Goal: Information Seeking & Learning: Learn about a topic

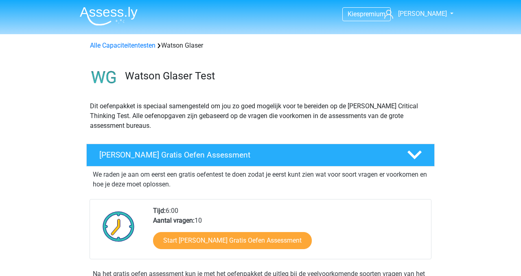
scroll to position [294, 0]
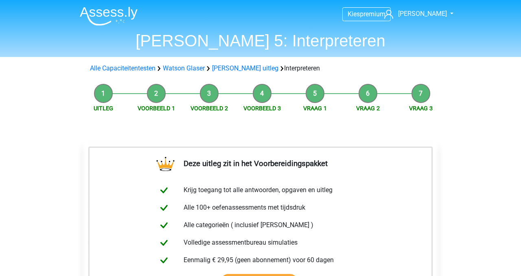
scroll to position [9, 0]
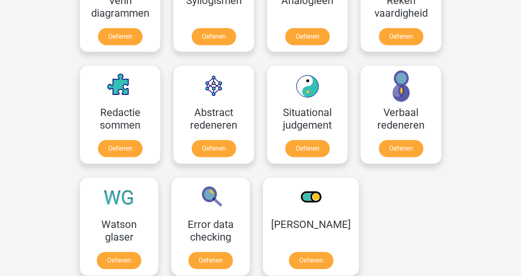
scroll to position [541, 0]
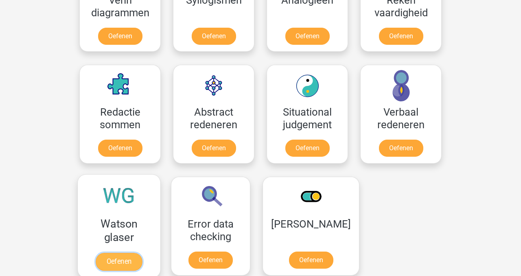
click at [111, 260] on link "Oefenen" at bounding box center [119, 262] width 46 height 18
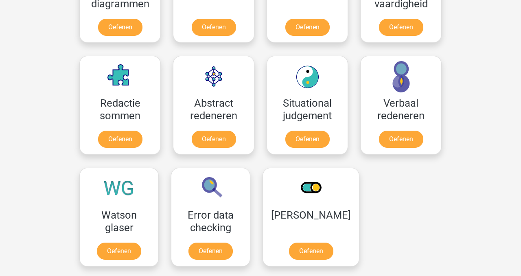
scroll to position [549, 0]
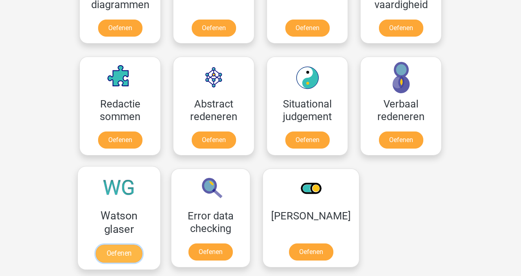
click at [122, 252] on link "Oefenen" at bounding box center [119, 254] width 46 height 18
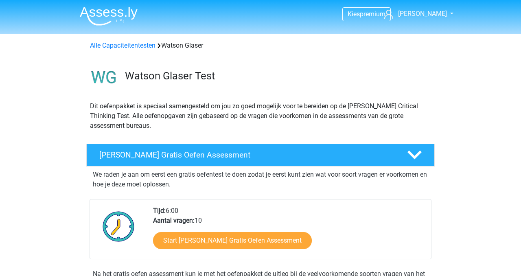
scroll to position [37, 0]
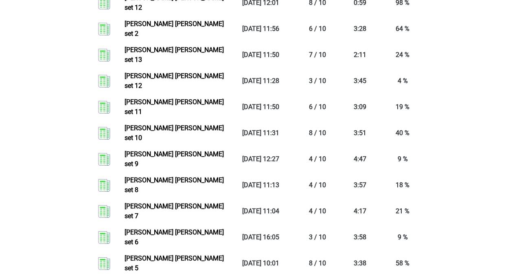
scroll to position [670, 0]
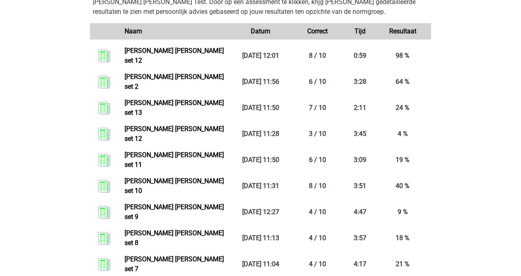
scroll to position [617, 0]
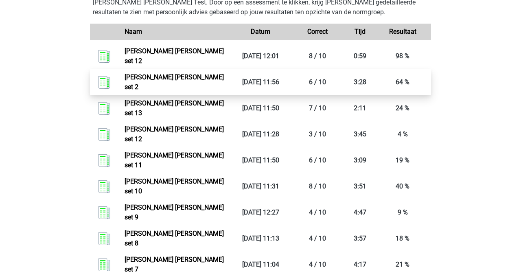
click at [129, 73] on link "Watson glaser set 2" at bounding box center [174, 82] width 99 height 18
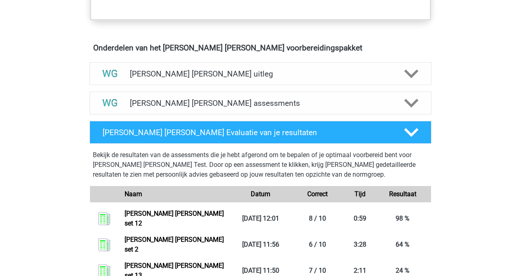
scroll to position [440, 0]
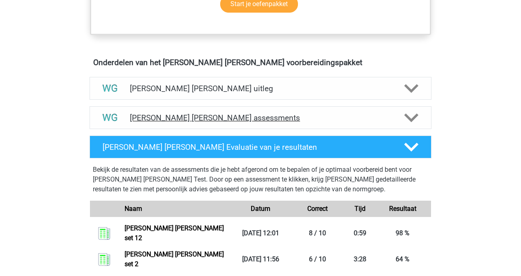
click at [211, 113] on h4 "Watson Glaser assessments" at bounding box center [260, 117] width 261 height 9
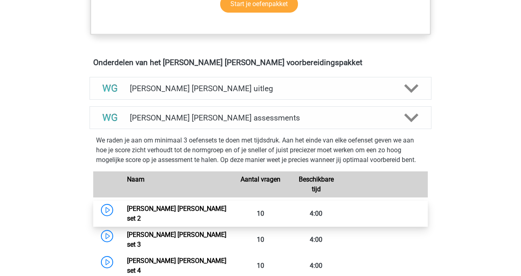
click at [163, 205] on link "Watson Glaser set 2" at bounding box center [176, 214] width 99 height 18
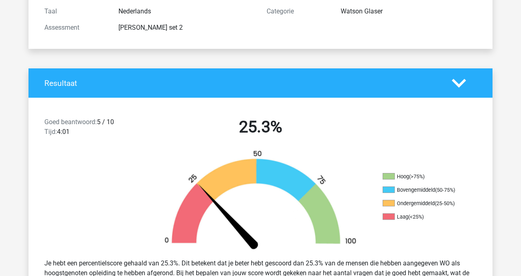
scroll to position [110, 0]
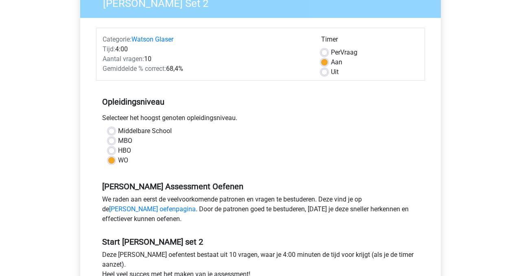
scroll to position [76, 0]
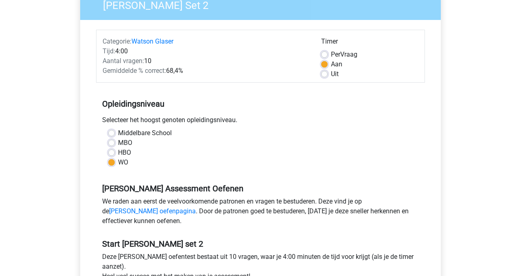
click at [331, 74] on label "Uit" at bounding box center [335, 74] width 8 height 10
click at [325, 74] on input "Uit" at bounding box center [324, 73] width 7 height 8
radio input "true"
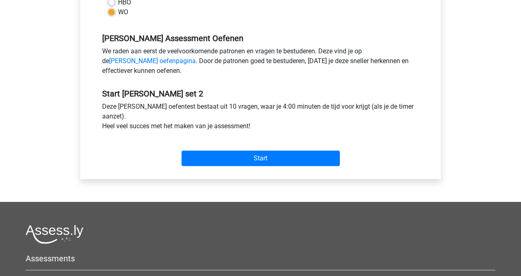
scroll to position [227, 0]
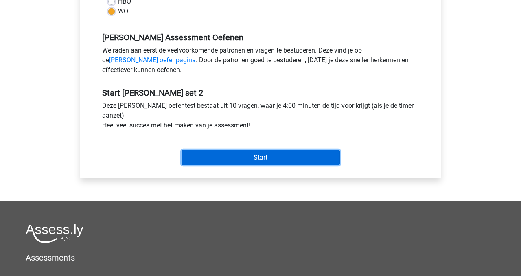
click at [272, 156] on input "Start" at bounding box center [261, 157] width 158 height 15
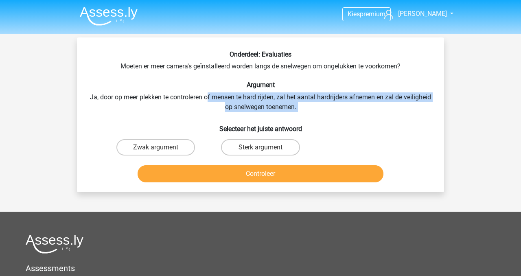
drag, startPoint x: 223, startPoint y: 99, endPoint x: 318, endPoint y: 113, distance: 96.3
click at [317, 113] on div "Onderdeel: Evaluaties Moeten er meer camera's geïnstalleerd worden langs de sne…" at bounding box center [260, 117] width 361 height 135
click at [318, 113] on div "Onderdeel: Evaluaties Moeten er meer camera's geïnstalleerd worden langs de sne…" at bounding box center [260, 117] width 361 height 135
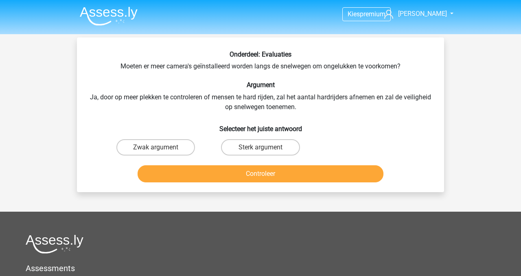
click at [158, 147] on input "Zwak argument" at bounding box center [158, 149] width 5 height 5
radio input "true"
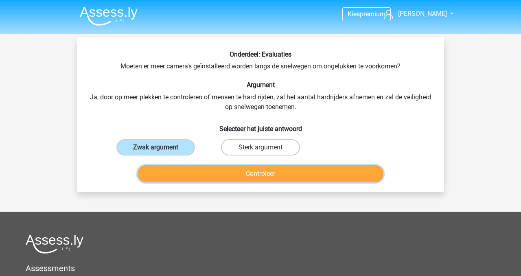
click at [286, 168] on button "Controleer" at bounding box center [261, 173] width 246 height 17
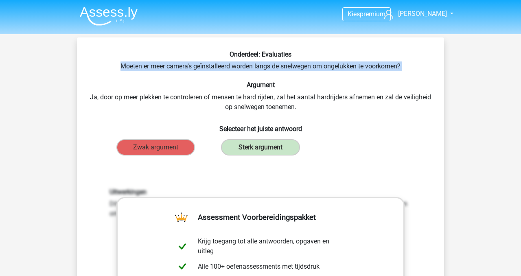
drag, startPoint x: 119, startPoint y: 68, endPoint x: 276, endPoint y: 69, distance: 156.7
click at [256, 73] on div "Onderdeel: Evaluaties Moeten er meer camera's geïnstalleerd worden langs de sne…" at bounding box center [260, 248] width 361 height 397
click at [255, 74] on div "Onderdeel: Evaluaties Moeten er meer camera's geïnstalleerd worden langs de sne…" at bounding box center [260, 248] width 361 height 397
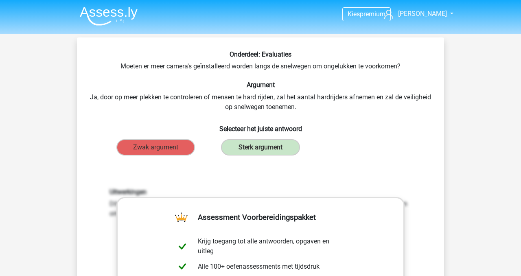
click at [276, 69] on div "Onderdeel: Evaluaties Moeten er meer camera's geïnstalleerd worden langs de sne…" at bounding box center [260, 248] width 361 height 397
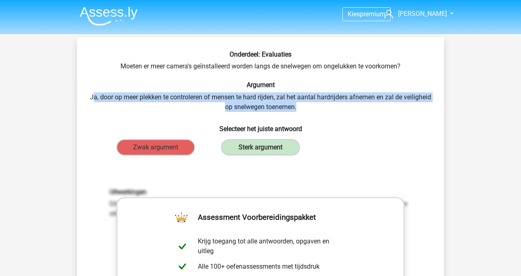
drag, startPoint x: 107, startPoint y: 95, endPoint x: 319, endPoint y: 105, distance: 212.3
click at [319, 105] on div "Onderdeel: Evaluaties Moeten er meer camera's geïnstalleerd worden langs de sne…" at bounding box center [260, 248] width 361 height 397
click at [318, 105] on div "Onderdeel: Evaluaties Moeten er meer camera's geïnstalleerd worden langs de sne…" at bounding box center [260, 248] width 361 height 397
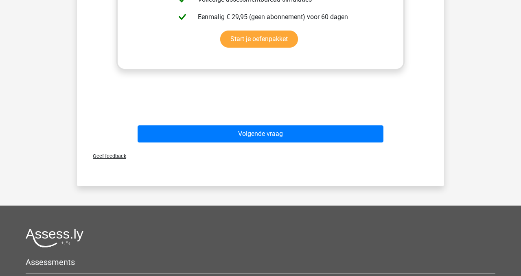
scroll to position [288, 0]
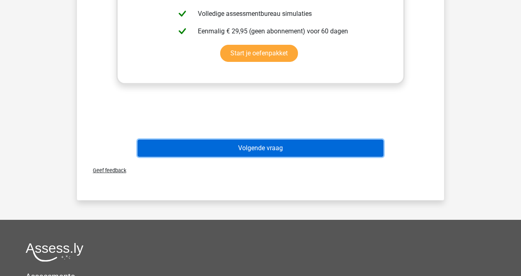
click at [229, 152] on button "Volgende vraag" at bounding box center [261, 148] width 246 height 17
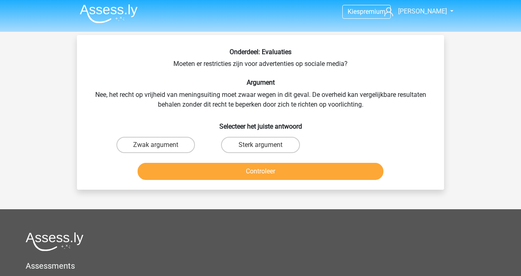
scroll to position [1, 0]
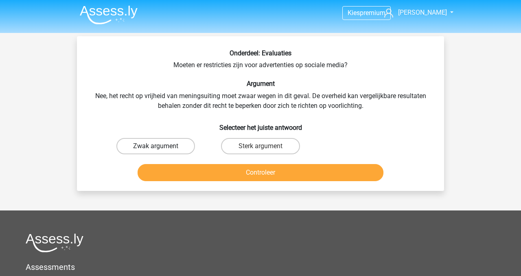
click at [168, 149] on label "Zwak argument" at bounding box center [155, 146] width 79 height 16
click at [161, 149] on input "Zwak argument" at bounding box center [158, 148] width 5 height 5
radio input "true"
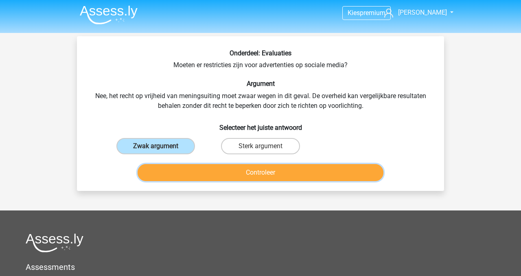
click at [207, 178] on button "Controleer" at bounding box center [261, 172] width 246 height 17
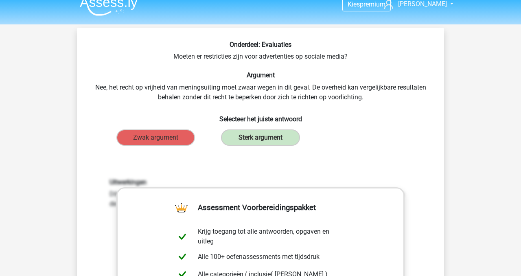
scroll to position [9, 0]
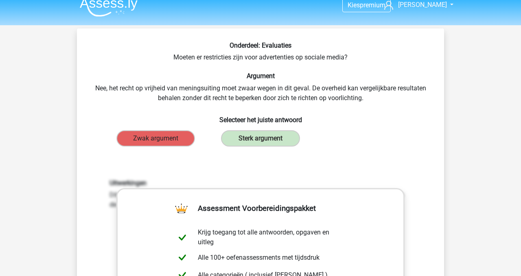
click at [144, 139] on label "Zwak argument" at bounding box center [155, 138] width 79 height 16
click at [180, 137] on label "Zwak argument" at bounding box center [155, 138] width 79 height 16
click at [159, 138] on label "Zwak argument" at bounding box center [155, 138] width 79 height 16
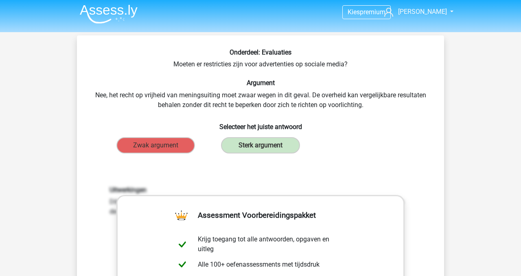
scroll to position [0, 0]
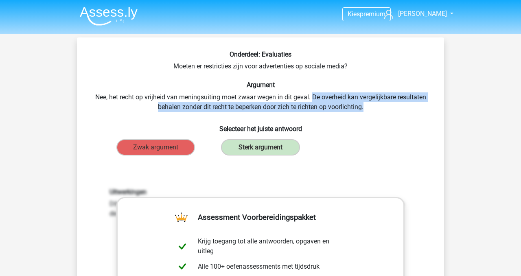
drag, startPoint x: 314, startPoint y: 97, endPoint x: 374, endPoint y: 104, distance: 61.0
click at [374, 104] on div "Onderdeel: Evaluaties Moeten er restricties zijn voor advertenties op sociale m…" at bounding box center [260, 248] width 361 height 397
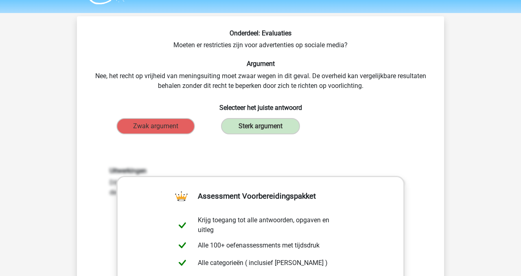
scroll to position [41, 0]
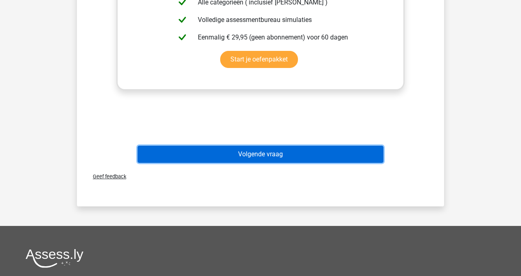
click at [252, 155] on button "Volgende vraag" at bounding box center [261, 154] width 246 height 17
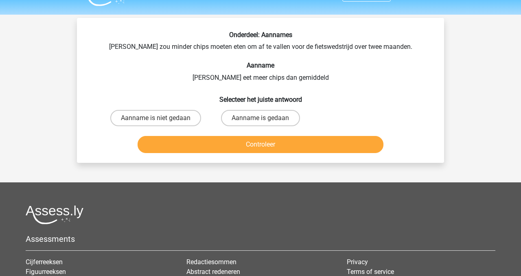
scroll to position [19, 0]
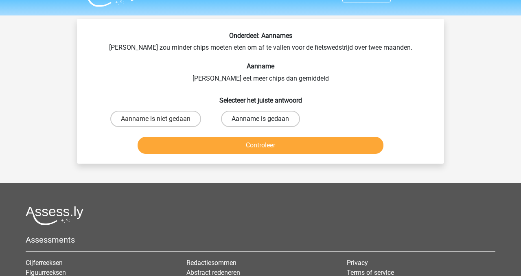
click at [266, 117] on label "Aanname is gedaan" at bounding box center [260, 119] width 79 height 16
click at [266, 119] on input "Aanname is gedaan" at bounding box center [262, 121] width 5 height 5
radio input "true"
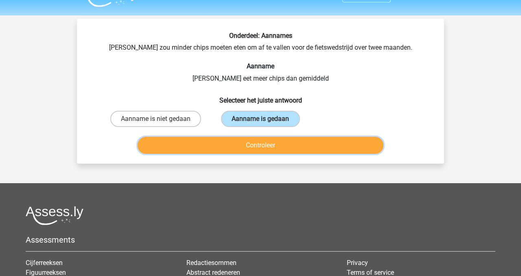
click at [258, 147] on button "Controleer" at bounding box center [261, 145] width 246 height 17
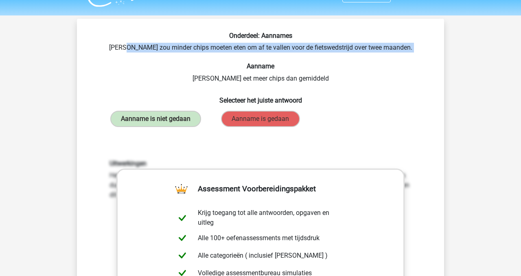
drag, startPoint x: 140, startPoint y: 47, endPoint x: 299, endPoint y: 53, distance: 159.6
click at [300, 53] on div "Onderdeel: Aannames Chris zou minder chips moeten eten om af te vallen voor de …" at bounding box center [260, 225] width 361 height 387
click at [299, 53] on div "Onderdeel: Aannames Chris zou minder chips moeten eten om af te vallen voor de …" at bounding box center [260, 225] width 361 height 387
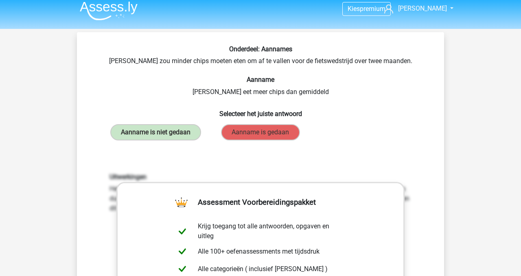
scroll to position [0, 0]
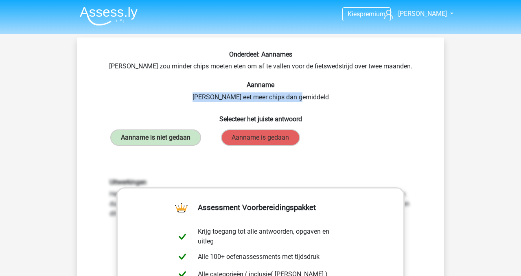
drag, startPoint x: 209, startPoint y: 96, endPoint x: 316, endPoint y: 93, distance: 107.5
click at [322, 93] on div "Onderdeel: Aannames Chris zou minder chips moeten eten om af te vallen voor de …" at bounding box center [260, 243] width 361 height 387
click at [316, 93] on div "Onderdeel: Aannames Chris zou minder chips moeten eten om af te vallen voor de …" at bounding box center [260, 243] width 361 height 387
drag, startPoint x: 210, startPoint y: 99, endPoint x: 311, endPoint y: 95, distance: 101.4
click at [311, 95] on div "Onderdeel: Aannames Chris zou minder chips moeten eten om af te vallen voor de …" at bounding box center [260, 243] width 361 height 387
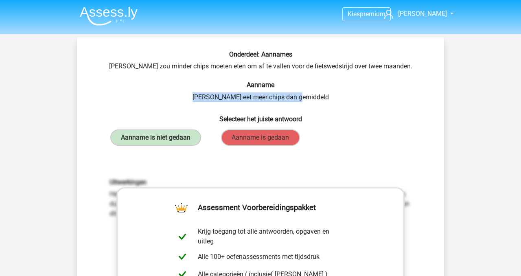
click at [311, 95] on div "Onderdeel: Aannames Chris zou minder chips moeten eten om af te vallen voor de …" at bounding box center [260, 243] width 361 height 387
drag, startPoint x: 208, startPoint y: 98, endPoint x: 317, endPoint y: 98, distance: 109.1
click at [317, 98] on div "Onderdeel: Aannames Chris zou minder chips moeten eten om af te vallen voor de …" at bounding box center [260, 243] width 361 height 387
click at [317, 99] on div "Onderdeel: Aannames Chris zou minder chips moeten eten om af te vallen voor de …" at bounding box center [260, 243] width 361 height 387
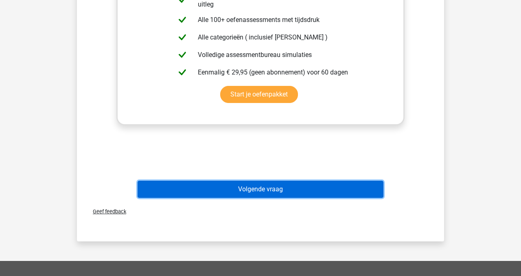
click at [265, 189] on button "Volgende vraag" at bounding box center [261, 189] width 246 height 17
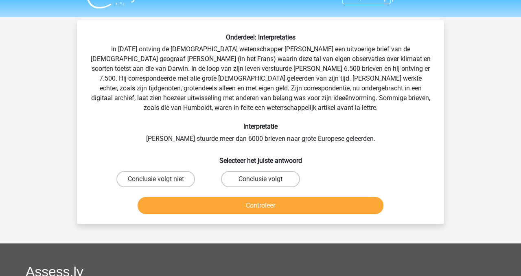
scroll to position [21, 0]
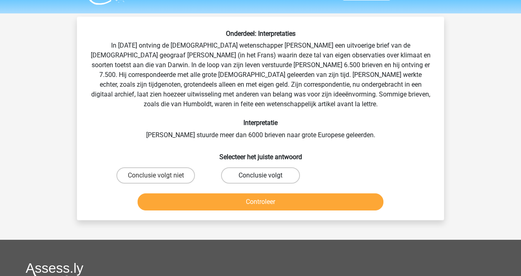
click at [252, 179] on label "Conclusie volgt" at bounding box center [260, 175] width 79 height 16
click at [260, 179] on input "Conclusie volgt" at bounding box center [262, 177] width 5 height 5
radio input "true"
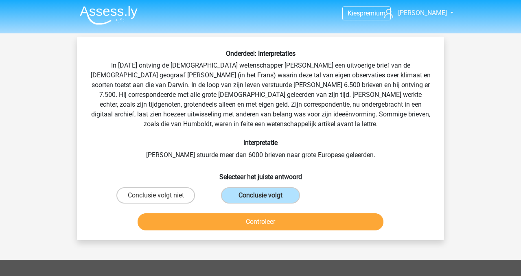
scroll to position [0, 0]
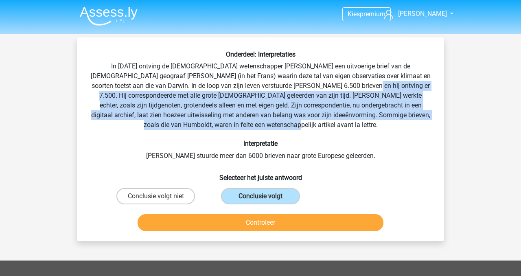
drag, startPoint x: 297, startPoint y: 83, endPoint x: 287, endPoint y: 121, distance: 38.7
click at [287, 121] on div "Onderdeel: Interpretaties In 1839 ontving de Engelse wetenschapper Charles Darw…" at bounding box center [260, 142] width 361 height 184
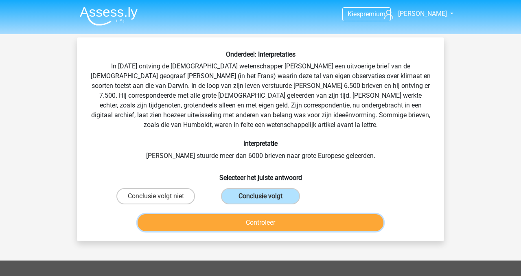
click at [265, 218] on button "Controleer" at bounding box center [261, 222] width 246 height 17
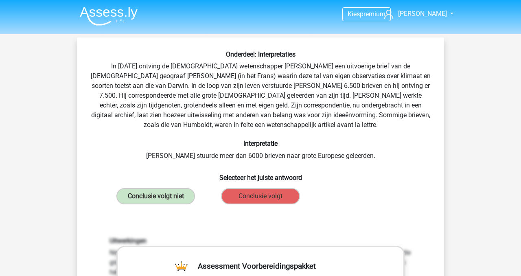
click at [245, 142] on h6 "Interpretatie" at bounding box center [260, 144] width 341 height 8
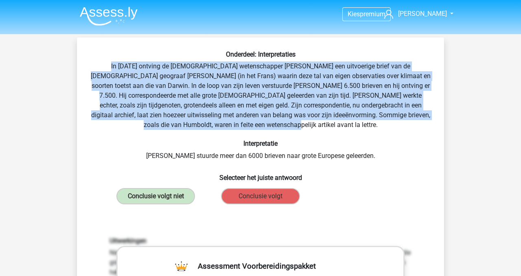
drag, startPoint x: 281, startPoint y: 121, endPoint x: 91, endPoint y: 62, distance: 199.3
click at [90, 62] on div "Onderdeel: Interpretaties In 1839 ontving de Engelse wetenschapper Charles Darw…" at bounding box center [260, 273] width 361 height 446
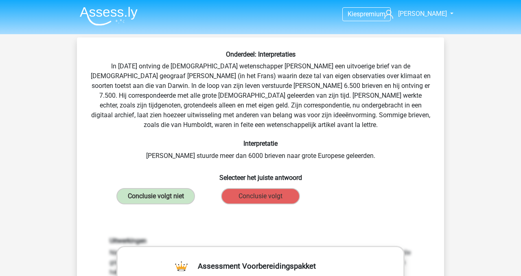
click at [195, 125] on div "Onderdeel: Interpretaties In 1839 ontving de Engelse wetenschapper Charles Darw…" at bounding box center [260, 273] width 361 height 446
drag, startPoint x: 188, startPoint y: 82, endPoint x: 241, endPoint y: 84, distance: 52.1
click at [241, 84] on div "Onderdeel: Interpretaties In 1839 ontving de Engelse wetenschapper Charles Darw…" at bounding box center [260, 273] width 361 height 446
click at [242, 86] on div "Onderdeel: Interpretaties In 1839 ontving de Engelse wetenschapper Charles Darw…" at bounding box center [260, 273] width 361 height 446
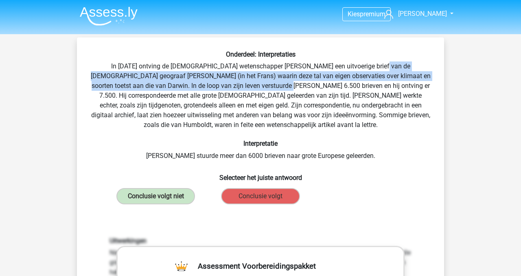
drag, startPoint x: 351, startPoint y: 66, endPoint x: 230, endPoint y: 83, distance: 122.5
click at [224, 83] on div "Onderdeel: Interpretaties In 1839 ontving de Engelse wetenschapper Charles Darw…" at bounding box center [260, 273] width 361 height 446
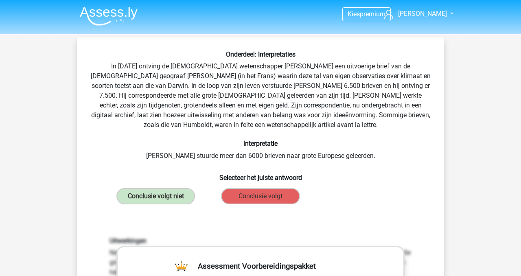
click at [258, 81] on div "Onderdeel: Interpretaties In 1839 ontving de Engelse wetenschapper Charles Darw…" at bounding box center [260, 273] width 361 height 446
click at [160, 158] on div "Onderdeel: Interpretaties In 1839 ontving de Engelse wetenschapper Charles Darw…" at bounding box center [260, 273] width 361 height 446
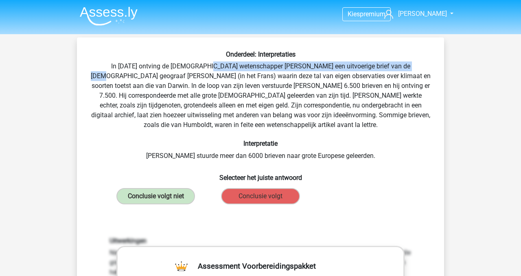
drag, startPoint x: 388, startPoint y: 66, endPoint x: 186, endPoint y: 66, distance: 201.9
click at [186, 66] on div "Onderdeel: Interpretaties In 1839 ontving de Engelse wetenschapper Charles Darw…" at bounding box center [260, 273] width 361 height 446
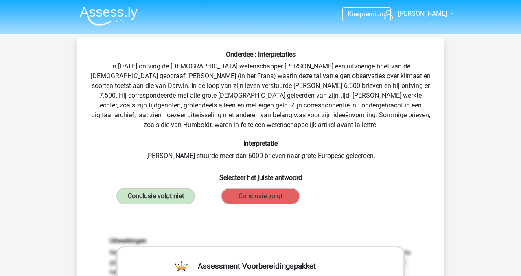
click at [184, 70] on div "Onderdeel: Interpretaties In 1839 ontving de Engelse wetenschapper Charles Darw…" at bounding box center [260, 273] width 361 height 446
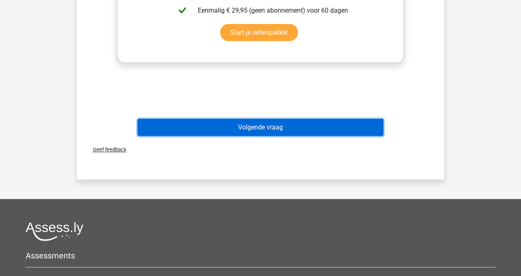
click at [263, 123] on button "Volgende vraag" at bounding box center [261, 127] width 246 height 17
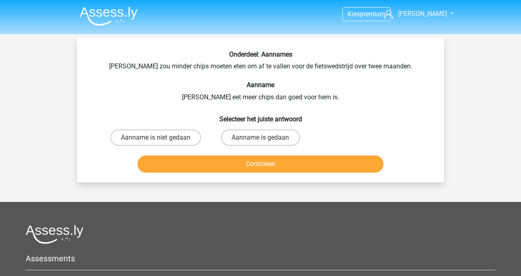
click at [201, 98] on div "Onderdeel: Aannames Chris zou minder chips moeten eten om af te vallen voor de …" at bounding box center [260, 112] width 361 height 125
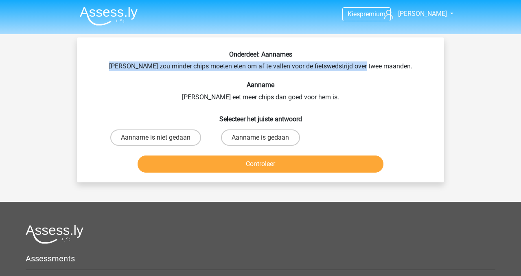
drag, startPoint x: 122, startPoint y: 66, endPoint x: 379, endPoint y: 68, distance: 256.4
click at [379, 70] on div "Onderdeel: Aannames Chris zou minder chips moeten eten om af te vallen voor de …" at bounding box center [260, 112] width 361 height 125
click at [379, 68] on div "Onderdeel: Aannames Chris zou minder chips moeten eten om af te vallen voor de …" at bounding box center [260, 112] width 361 height 125
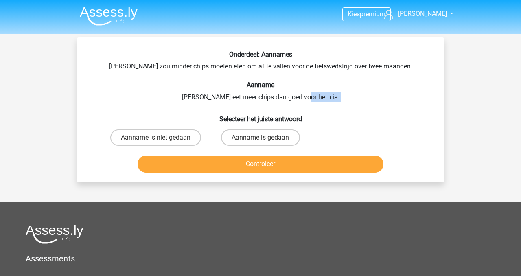
drag, startPoint x: 213, startPoint y: 105, endPoint x: 317, endPoint y: 98, distance: 104.8
click at [317, 98] on div "Onderdeel: Aannames Chris zou minder chips moeten eten om af te vallen voor de …" at bounding box center [260, 112] width 361 height 125
click at [194, 66] on div "Onderdeel: Aannames Chris zou minder chips moeten eten om af te vallen voor de …" at bounding box center [260, 112] width 361 height 125
click at [260, 139] on input "Aanname is gedaan" at bounding box center [262, 140] width 5 height 5
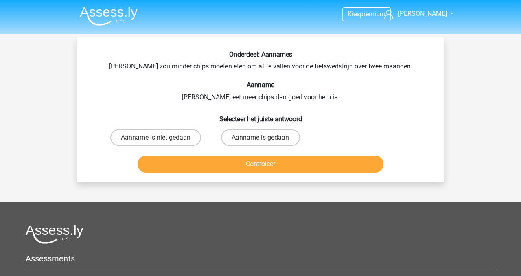
radio input "true"
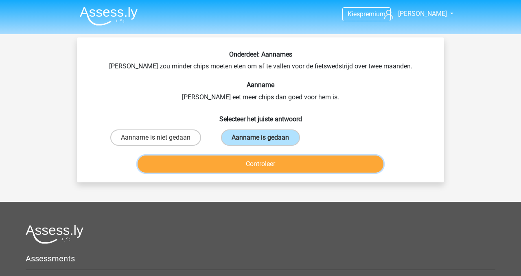
click at [254, 164] on button "Controleer" at bounding box center [261, 163] width 246 height 17
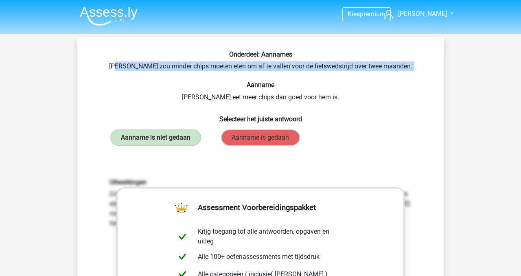
drag, startPoint x: 131, startPoint y: 63, endPoint x: 416, endPoint y: 76, distance: 285.2
click at [416, 76] on div "Onderdeel: Aannames Chris zou minder chips moeten eten om af te vallen voor de …" at bounding box center [260, 243] width 361 height 387
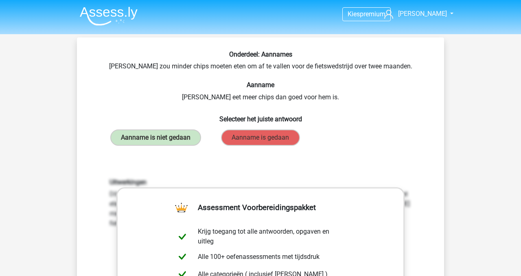
click at [399, 85] on h6 "Aanname" at bounding box center [260, 85] width 341 height 8
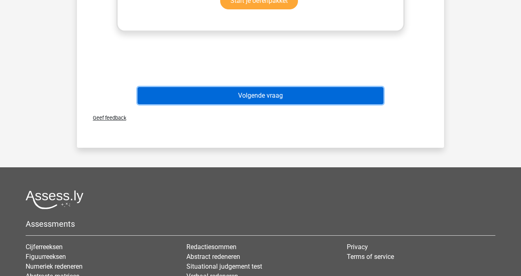
click at [298, 92] on button "Volgende vraag" at bounding box center [261, 95] width 246 height 17
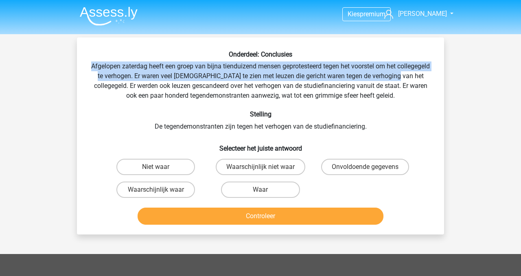
drag, startPoint x: 107, startPoint y: 66, endPoint x: 427, endPoint y: 82, distance: 320.3
click at [427, 81] on div "Onderdeel: Conclusies Afgelopen zaterdag heeft een groep van bijna tienduizend …" at bounding box center [260, 138] width 361 height 177
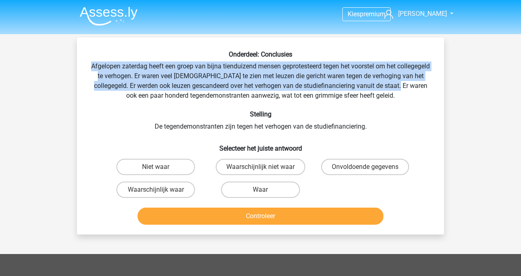
click at [427, 82] on div "Onderdeel: Conclusies Afgelopen zaterdag heeft een groep van bijna tienduizend …" at bounding box center [260, 138] width 361 height 177
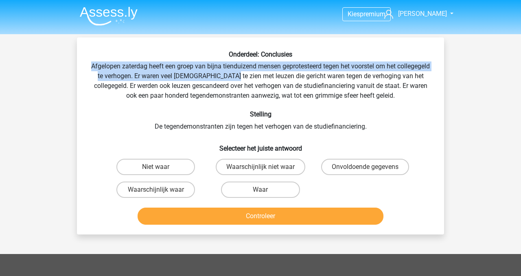
drag, startPoint x: 106, startPoint y: 66, endPoint x: 262, endPoint y: 71, distance: 156.0
click at [262, 71] on div "Onderdeel: Conclusies Afgelopen zaterdag heeft een groep van bijna tienduizend …" at bounding box center [260, 138] width 361 height 177
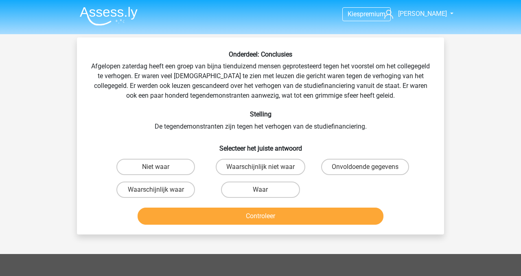
click at [195, 80] on div "Onderdeel: Conclusies Afgelopen zaterdag heeft een groep van bijna tienduizend …" at bounding box center [260, 138] width 361 height 177
drag, startPoint x: 161, startPoint y: 123, endPoint x: 221, endPoint y: 129, distance: 60.1
click at [221, 129] on div "Onderdeel: Conclusies Afgelopen zaterdag heeft een groep van bijna tienduizend …" at bounding box center [260, 138] width 361 height 177
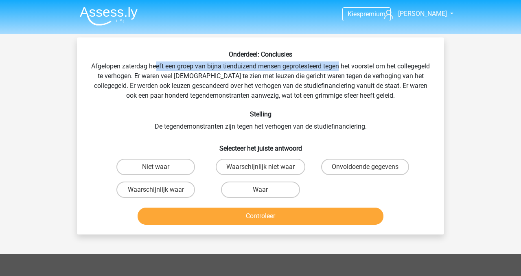
drag, startPoint x: 172, startPoint y: 67, endPoint x: 358, endPoint y: 70, distance: 186.0
click at [357, 70] on div "Onderdeel: Conclusies Afgelopen zaterdag heeft een groep van bijna tienduizend …" at bounding box center [260, 138] width 361 height 177
click at [358, 70] on div "Onderdeel: Conclusies Afgelopen zaterdag heeft een groep van bijna tienduizend …" at bounding box center [260, 138] width 361 height 177
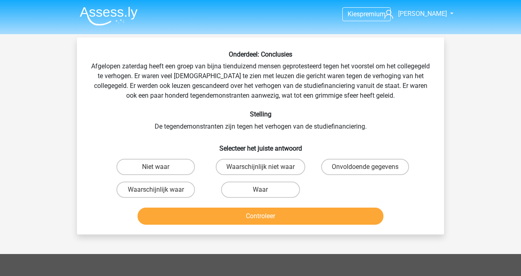
click at [96, 74] on div "Onderdeel: Conclusies Afgelopen zaterdag heeft een groep van bijna tienduizend …" at bounding box center [260, 138] width 361 height 177
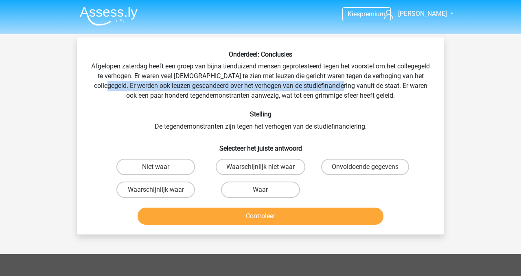
drag, startPoint x: 129, startPoint y: 86, endPoint x: 368, endPoint y: 88, distance: 239.3
click at [368, 88] on div "Onderdeel: Conclusies Afgelopen zaterdag heeft een groep van bijna tienduizend …" at bounding box center [260, 138] width 361 height 177
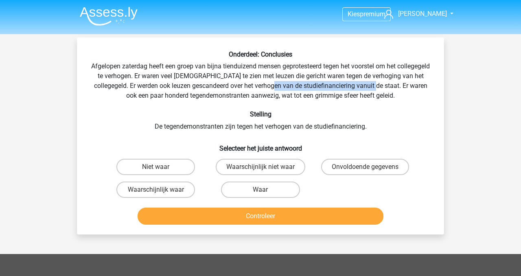
drag, startPoint x: 298, startPoint y: 84, endPoint x: 401, endPoint y: 87, distance: 103.0
click at [401, 87] on div "Onderdeel: Conclusies Afgelopen zaterdag heeft een groep van bijna tienduizend …" at bounding box center [260, 138] width 361 height 177
click at [400, 87] on div "Onderdeel: Conclusies Afgelopen zaterdag heeft een groep van bijna tienduizend …" at bounding box center [260, 138] width 361 height 177
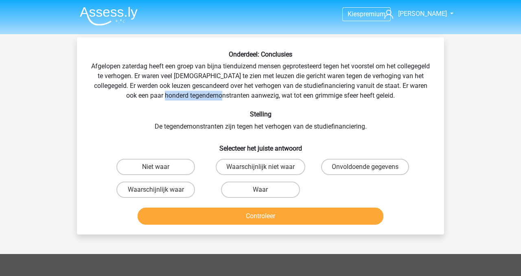
drag, startPoint x: 189, startPoint y: 96, endPoint x: 246, endPoint y: 96, distance: 56.6
click at [246, 96] on div "Onderdeel: Conclusies Afgelopen zaterdag heeft een groep van bijna tienduizend …" at bounding box center [260, 138] width 361 height 177
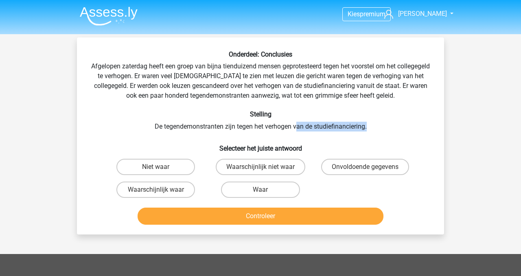
drag, startPoint x: 298, startPoint y: 124, endPoint x: 376, endPoint y: 125, distance: 78.2
click at [376, 126] on div "Onderdeel: Conclusies Afgelopen zaterdag heeft een groep van bijna tienduizend …" at bounding box center [260, 138] width 361 height 177
click at [376, 125] on div "Onderdeel: Conclusies Afgelopen zaterdag heeft een groep van bijna tienduizend …" at bounding box center [260, 138] width 361 height 177
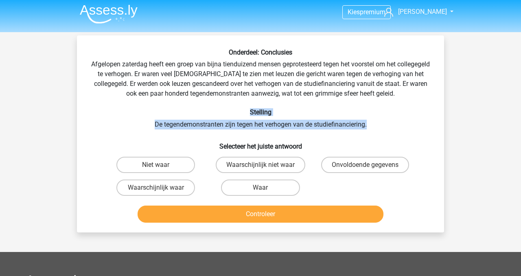
drag, startPoint x: 251, startPoint y: 114, endPoint x: 370, endPoint y: 127, distance: 119.2
click at [370, 127] on div "Onderdeel: Conclusies Afgelopen zaterdag heeft een groep van bijna tienduizend …" at bounding box center [260, 136] width 361 height 177
drag, startPoint x: 164, startPoint y: 125, endPoint x: 223, endPoint y: 124, distance: 59.8
click at [223, 124] on div "Onderdeel: Conclusies Afgelopen zaterdag heeft een groep van bijna tienduizend …" at bounding box center [260, 136] width 361 height 177
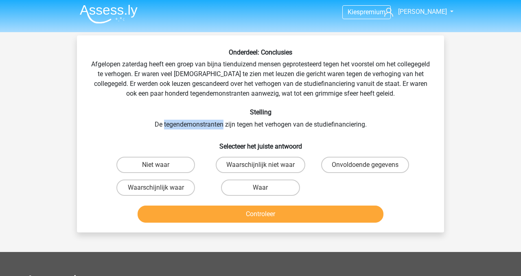
click at [223, 124] on div "Onderdeel: Conclusies Afgelopen zaterdag heeft een groep van bijna tienduizend …" at bounding box center [260, 136] width 361 height 177
drag, startPoint x: 100, startPoint y: 75, endPoint x: 104, endPoint y: 75, distance: 4.1
click at [104, 75] on div "Onderdeel: Conclusies Afgelopen zaterdag heeft een groep van bijna tienduizend …" at bounding box center [260, 136] width 361 height 177
click at [154, 121] on div "Onderdeel: Conclusies Afgelopen zaterdag heeft een groep van bijna tienduizend …" at bounding box center [260, 136] width 361 height 177
drag, startPoint x: 157, startPoint y: 121, endPoint x: 368, endPoint y: 120, distance: 210.8
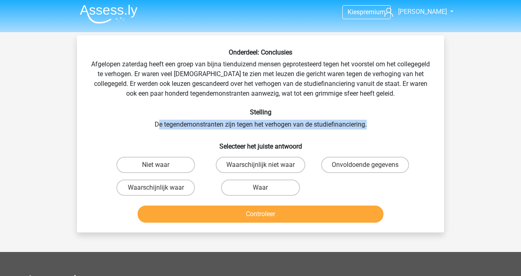
click at [368, 121] on div "Onderdeel: Conclusies Afgelopen zaterdag heeft een groep van bijna tienduizend …" at bounding box center [260, 136] width 361 height 177
click at [368, 120] on div "Onderdeel: Conclusies Afgelopen zaterdag heeft een groep van bijna tienduizend …" at bounding box center [260, 136] width 361 height 177
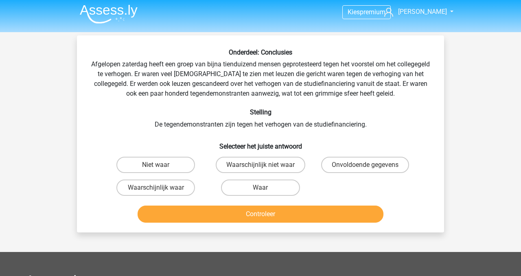
click at [306, 83] on div "Onderdeel: Conclusies Afgelopen zaterdag heeft een groep van bijna tienduizend …" at bounding box center [260, 136] width 361 height 177
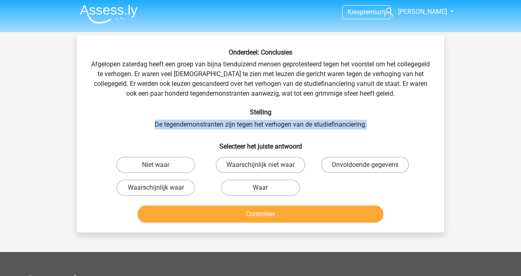
drag, startPoint x: 153, startPoint y: 123, endPoint x: 376, endPoint y: 129, distance: 223.1
click at [376, 129] on div "Onderdeel: Conclusies Afgelopen zaterdag heeft een groep van bijna tienduizend …" at bounding box center [260, 136] width 361 height 177
click at [376, 127] on div "Onderdeel: Conclusies Afgelopen zaterdag heeft een groep van bijna tienduizend …" at bounding box center [260, 136] width 361 height 177
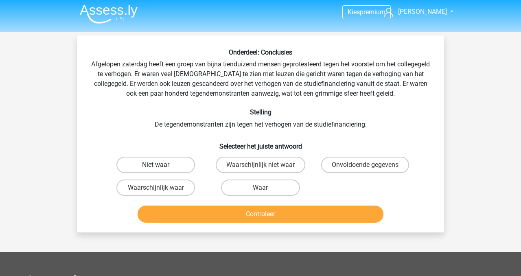
click at [176, 160] on label "Niet waar" at bounding box center [155, 165] width 79 height 16
click at [161, 165] on input "Niet waar" at bounding box center [158, 167] width 5 height 5
radio input "true"
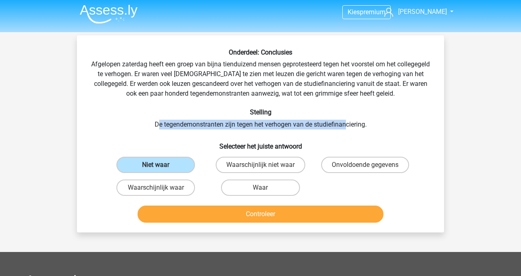
drag, startPoint x: 158, startPoint y: 123, endPoint x: 351, endPoint y: 126, distance: 193.3
click at [350, 126] on div "Onderdeel: Conclusies Afgelopen zaterdag heeft een groep van bijna tienduizend …" at bounding box center [260, 136] width 361 height 177
click at [341, 130] on div "Onderdeel: Conclusies Afgelopen zaterdag heeft een groep van bijna tienduizend …" at bounding box center [260, 136] width 361 height 177
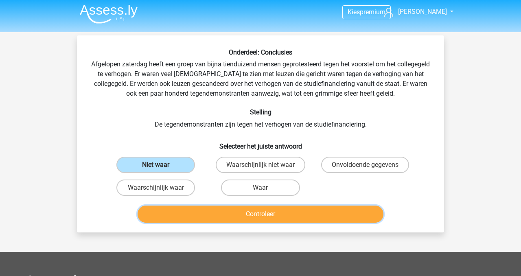
click at [266, 218] on button "Controleer" at bounding box center [261, 214] width 246 height 17
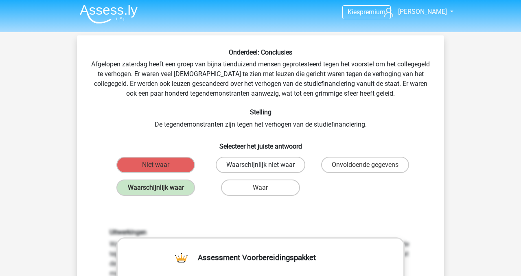
scroll to position [0, 0]
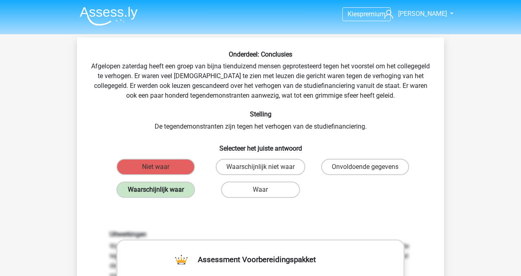
click at [176, 189] on label "Waarschijnlijk waar" at bounding box center [155, 190] width 79 height 16
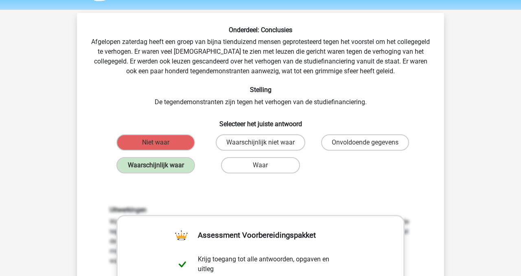
scroll to position [23, 0]
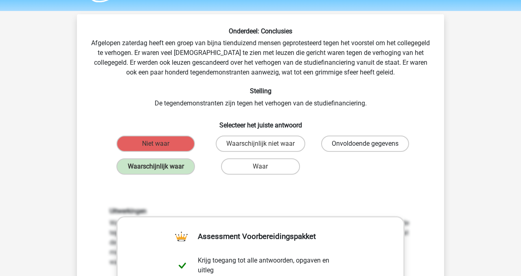
click at [327, 151] on label "Onvoldoende gegevens" at bounding box center [365, 144] width 88 height 16
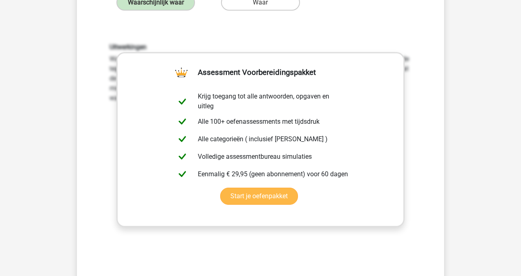
scroll to position [0, 0]
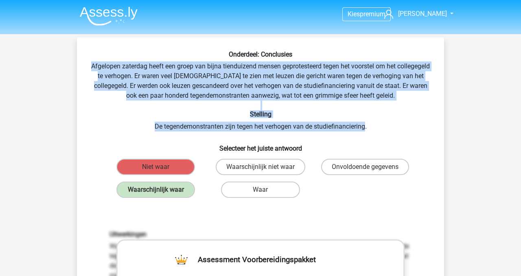
drag, startPoint x: 366, startPoint y: 127, endPoint x: 107, endPoint y: 68, distance: 265.7
click at [107, 68] on div "Onderdeel: Conclusies Afgelopen zaterdag heeft een groep van bijna tienduizend …" at bounding box center [260, 270] width 361 height 440
copy div "Afgelopen zaterdag heeft een groep van bijna tienduizend mensen geprotesteerd t…"
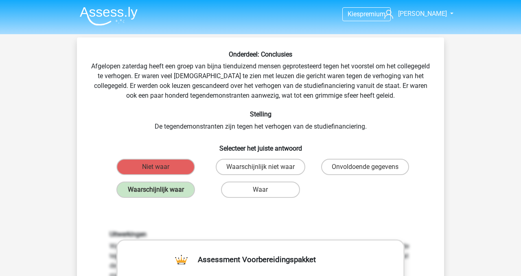
click at [286, 115] on h6 "Stelling" at bounding box center [260, 114] width 341 height 8
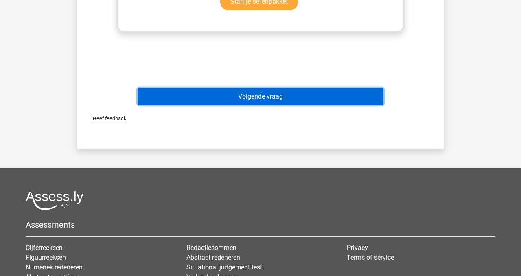
click at [272, 103] on button "Volgende vraag" at bounding box center [261, 96] width 246 height 17
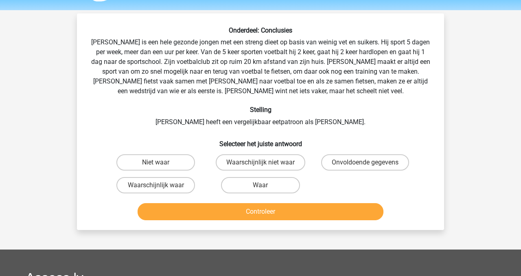
scroll to position [26, 0]
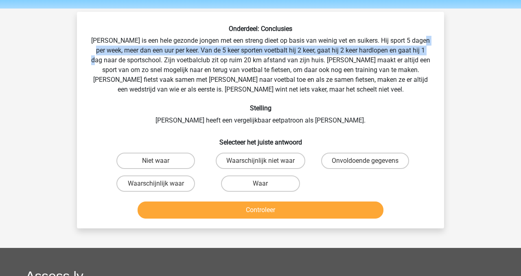
drag, startPoint x: 100, startPoint y: 49, endPoint x: 107, endPoint y: 56, distance: 9.8
click at [107, 56] on div "Onderdeel: Conclusies Rowan is een hele gezonde jongen met een streng dieet op …" at bounding box center [260, 123] width 361 height 197
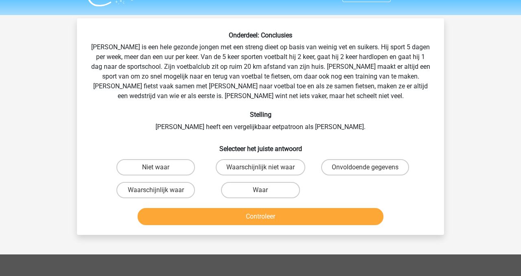
scroll to position [19, 0]
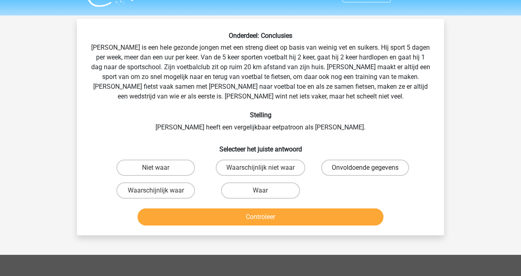
click at [391, 171] on label "Onvoldoende gegevens" at bounding box center [365, 168] width 88 height 16
click at [370, 171] on input "Onvoldoende gegevens" at bounding box center [367, 170] width 5 height 5
radio input "true"
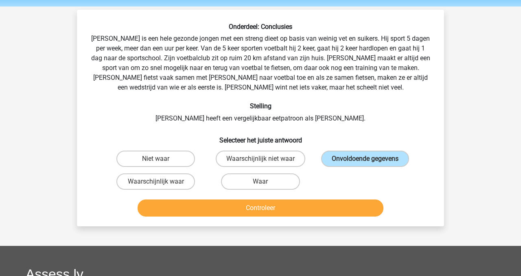
scroll to position [24, 0]
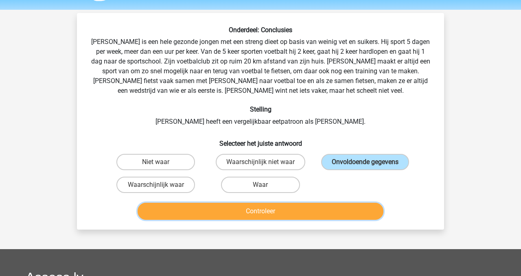
click at [297, 217] on button "Controleer" at bounding box center [261, 211] width 246 height 17
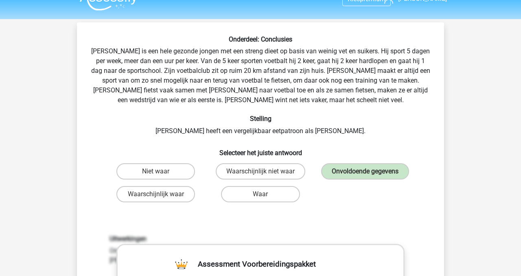
scroll to position [0, 0]
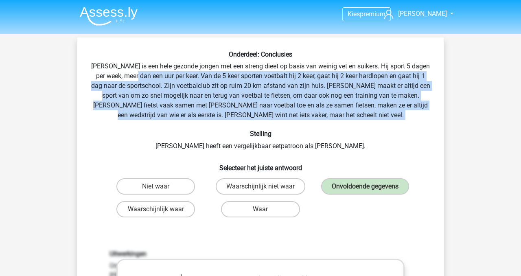
drag, startPoint x: 149, startPoint y: 79, endPoint x: 343, endPoint y: 131, distance: 201.1
click at [342, 129] on div "Onderdeel: Conclusies Rowan is een hele gezonde jongen met een streng dieet op …" at bounding box center [260, 279] width 361 height 459
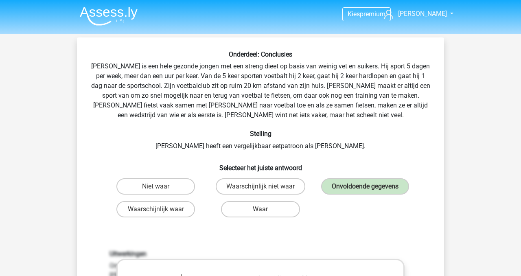
click at [343, 131] on h6 "Stelling" at bounding box center [260, 134] width 341 height 8
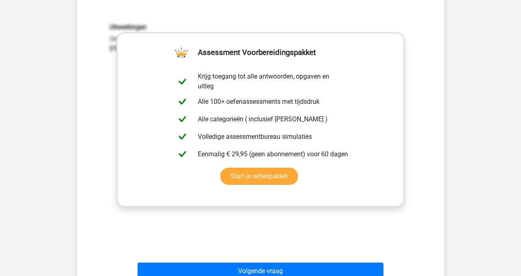
scroll to position [229, 0]
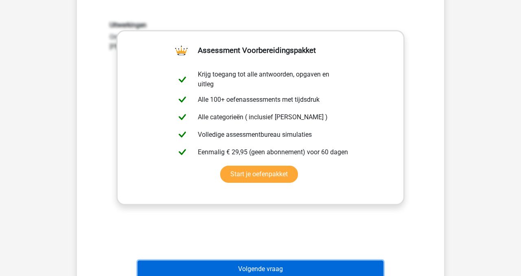
click at [228, 271] on button "Volgende vraag" at bounding box center [261, 268] width 246 height 17
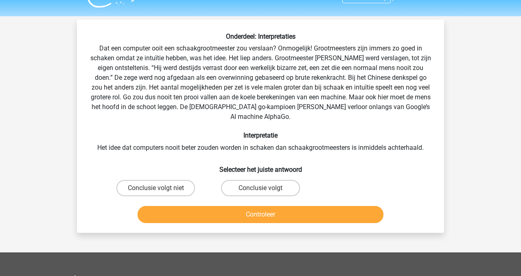
scroll to position [12, 0]
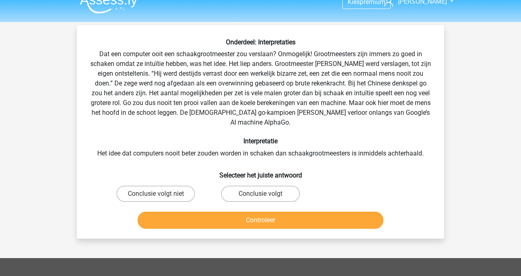
click at [243, 165] on h6 "Selecteer het juiste antwoord" at bounding box center [260, 172] width 341 height 14
click at [256, 186] on label "Conclusie volgt" at bounding box center [260, 194] width 79 height 16
click at [260, 194] on input "Conclusie volgt" at bounding box center [262, 196] width 5 height 5
radio input "true"
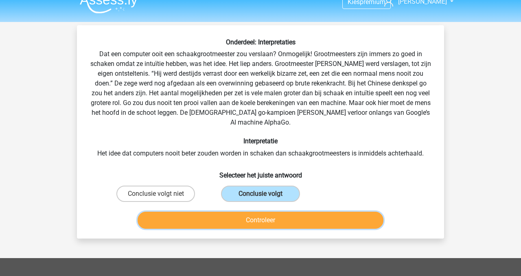
click at [255, 216] on button "Controleer" at bounding box center [261, 220] width 246 height 17
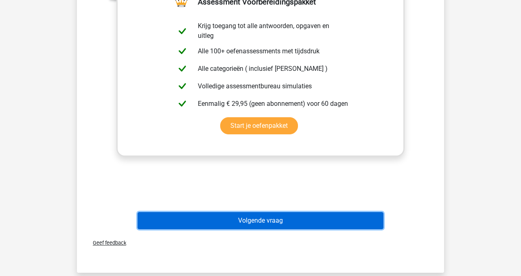
click at [255, 213] on button "Volgende vraag" at bounding box center [261, 220] width 246 height 17
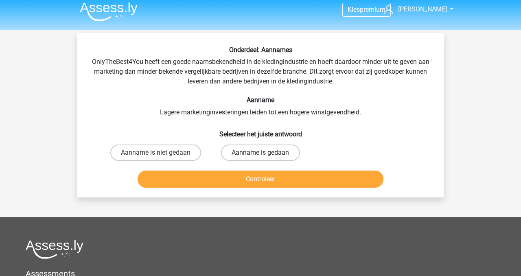
scroll to position [0, 0]
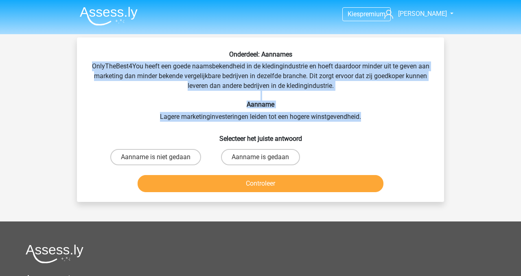
drag, startPoint x: 92, startPoint y: 65, endPoint x: 366, endPoint y: 113, distance: 278.8
click at [366, 113] on div "Onderdeel: Aannames OnlyTheBest4You heeft een goede naamsbekendheid in de kledi…" at bounding box center [260, 122] width 361 height 145
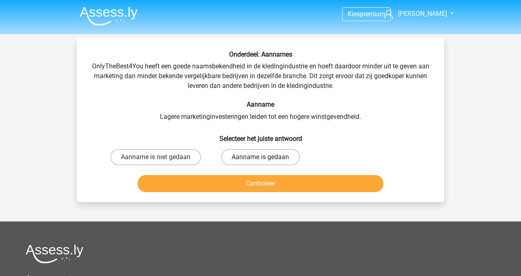
click at [262, 154] on label "Aanname is gedaan" at bounding box center [260, 157] width 79 height 16
click at [262, 157] on input "Aanname is gedaan" at bounding box center [262, 159] width 5 height 5
radio input "true"
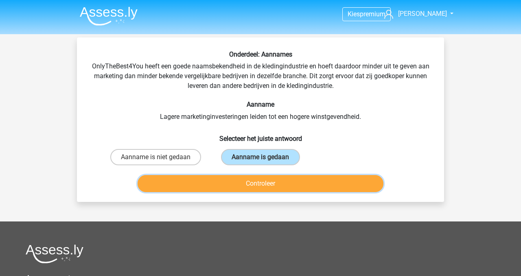
click at [258, 190] on button "Controleer" at bounding box center [261, 183] width 246 height 17
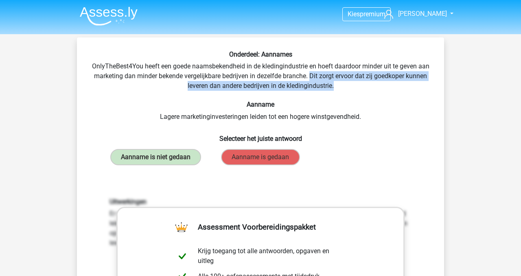
drag, startPoint x: 311, startPoint y: 77, endPoint x: 338, endPoint y: 85, distance: 27.8
click at [338, 85] on div "Onderdeel: Aannames OnlyTheBest4You heeft een goede naamsbekendheid in de kledi…" at bounding box center [260, 253] width 361 height 407
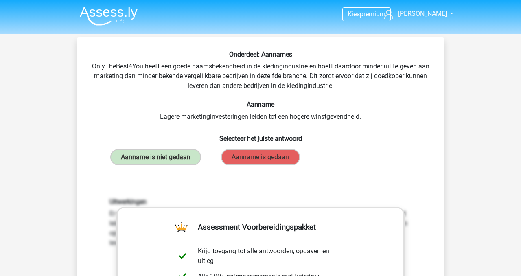
scroll to position [16, 0]
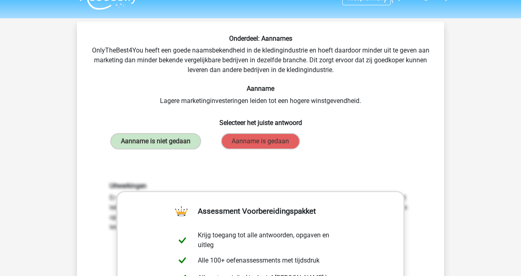
click at [160, 98] on div "Onderdeel: Aannames OnlyTheBest4You heeft een goede naamsbekendheid in de kledi…" at bounding box center [260, 238] width 361 height 407
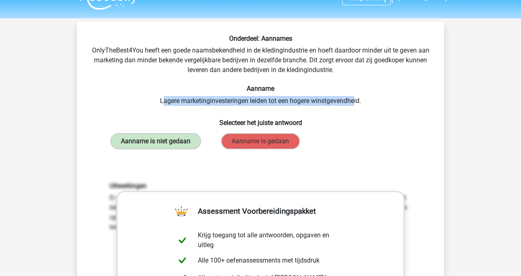
drag, startPoint x: 160, startPoint y: 98, endPoint x: 350, endPoint y: 98, distance: 190.1
click at [352, 98] on div "Onderdeel: Aannames OnlyTheBest4You heeft een goede naamsbekendheid in de kledi…" at bounding box center [260, 238] width 361 height 407
click at [350, 98] on div "Onderdeel: Aannames OnlyTheBest4You heeft een goede naamsbekendheid in de kledi…" at bounding box center [260, 238] width 361 height 407
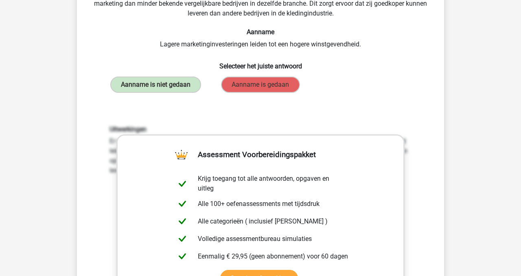
scroll to position [75, 0]
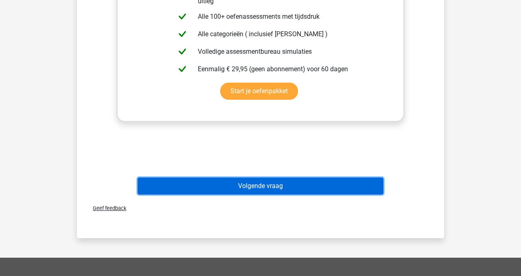
click at [286, 193] on button "Volgende vraag" at bounding box center [261, 185] width 246 height 17
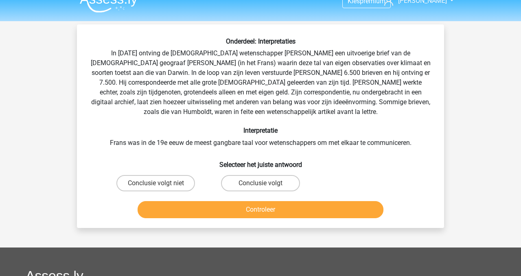
scroll to position [12, 0]
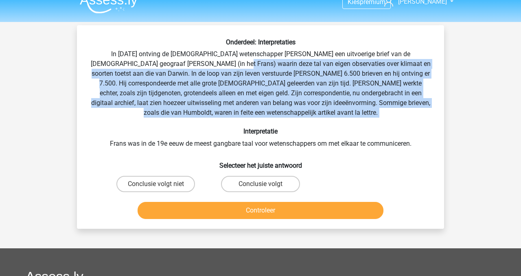
drag, startPoint x: 180, startPoint y: 63, endPoint x: 212, endPoint y: 125, distance: 69.4
click at [214, 124] on div "Onderdeel: Interpretaties In 1839 ontving de Engelse wetenschapper Charles Darw…" at bounding box center [260, 130] width 361 height 184
click at [212, 125] on div "Onderdeel: Interpretaties In 1839 ontving de Engelse wetenschapper Charles Darw…" at bounding box center [260, 130] width 361 height 184
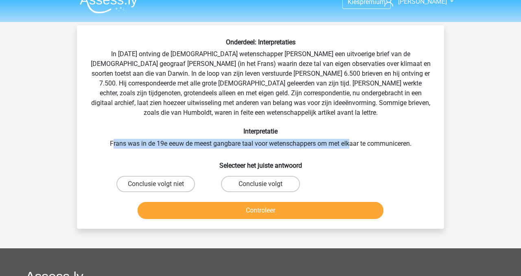
drag, startPoint x: 112, startPoint y: 144, endPoint x: 351, endPoint y: 146, distance: 239.3
click at [351, 146] on div "Onderdeel: Interpretaties In 1839 ontving de Engelse wetenschapper Charles Darw…" at bounding box center [260, 130] width 361 height 184
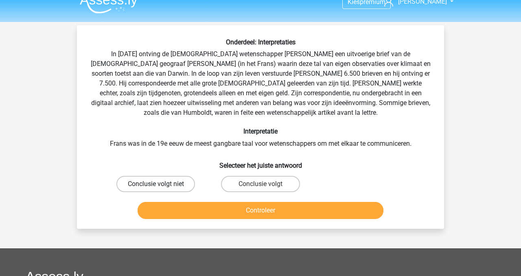
click at [175, 186] on label "Conclusie volgt niet" at bounding box center [155, 184] width 79 height 16
click at [161, 186] on input "Conclusie volgt niet" at bounding box center [158, 186] width 5 height 5
radio input "true"
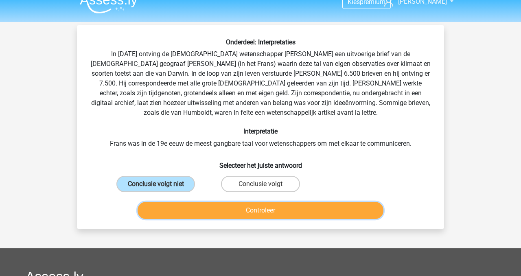
click at [202, 212] on button "Controleer" at bounding box center [261, 210] width 246 height 17
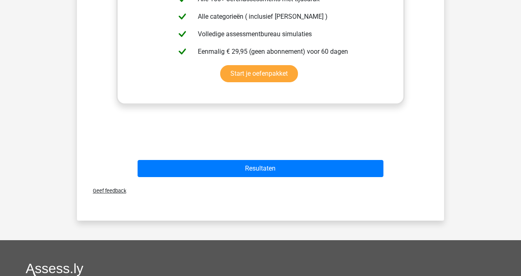
scroll to position [325, 0]
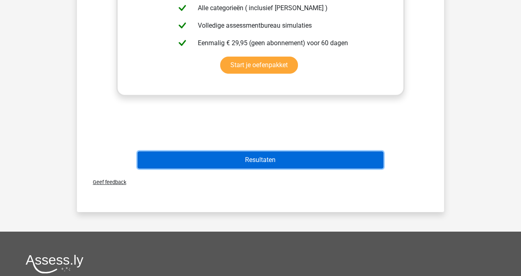
click at [301, 165] on button "Resultaten" at bounding box center [261, 159] width 246 height 17
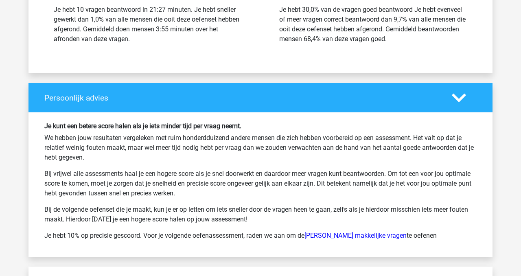
scroll to position [1143, 0]
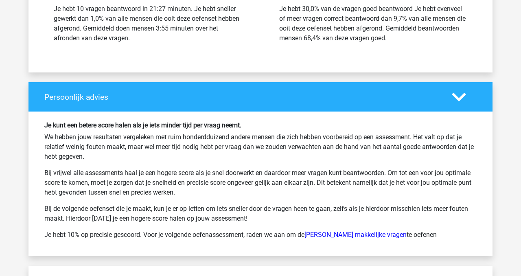
click at [125, 137] on p "We hebben jouw resultaten vergeleken met ruim honderdduizend andere mensen die …" at bounding box center [260, 146] width 432 height 29
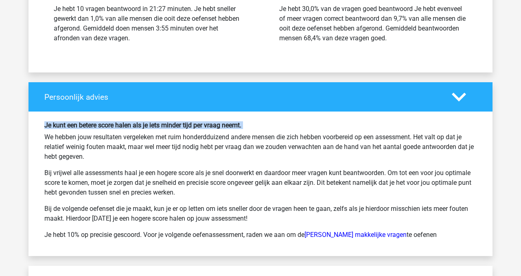
drag, startPoint x: 140, startPoint y: 120, endPoint x: 271, endPoint y: 129, distance: 130.9
click at [275, 129] on div "Je kunt een betere score halen als je iets minder tijd per vraag neemt. We hebb…" at bounding box center [260, 184] width 464 height 144
click at [271, 129] on h6 "Je kunt een betere score halen als je iets minder tijd per vraag neemt." at bounding box center [260, 125] width 432 height 8
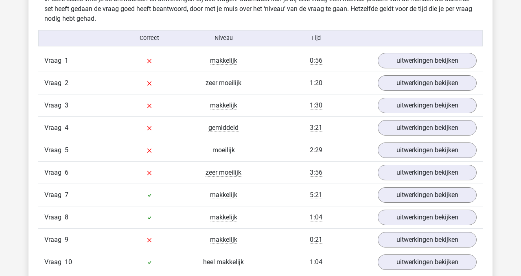
scroll to position [660, 0]
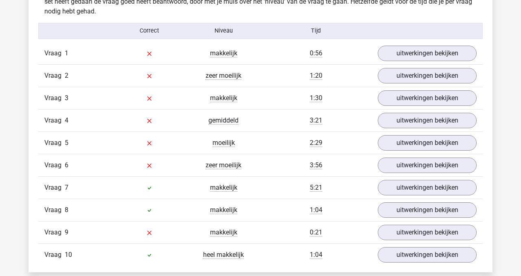
click at [58, 55] on span "Vraag" at bounding box center [54, 53] width 20 height 10
click at [154, 56] on div at bounding box center [149, 53] width 74 height 10
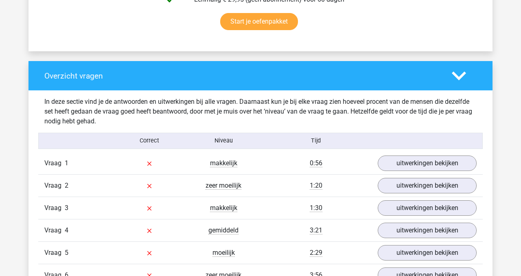
scroll to position [0, 0]
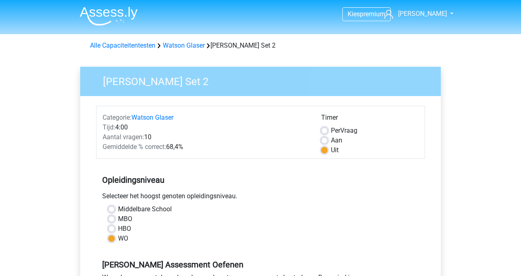
scroll to position [227, 0]
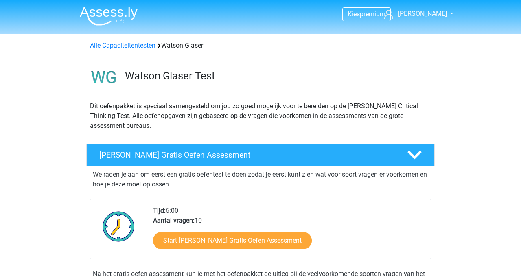
scroll to position [440, 0]
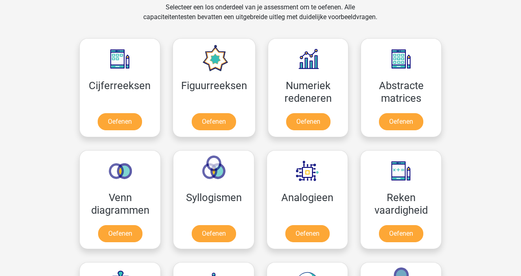
scroll to position [342, 0]
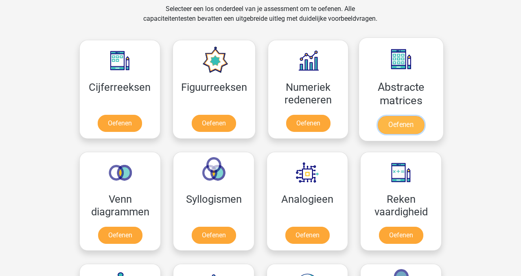
click at [412, 120] on link "Oefenen" at bounding box center [401, 125] width 46 height 18
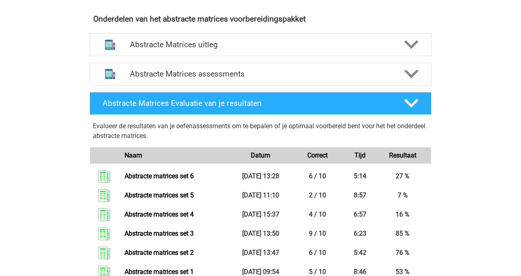
scroll to position [493, 0]
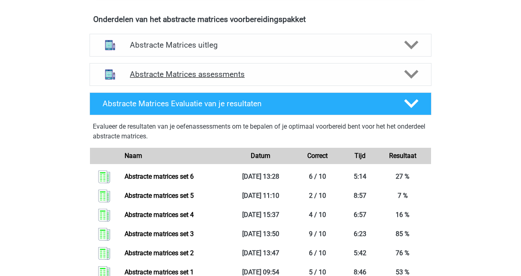
click at [236, 72] on h4 "Abstracte Matrices assessments" at bounding box center [260, 74] width 261 height 9
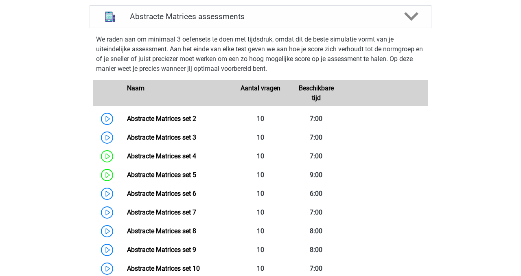
scroll to position [554, 0]
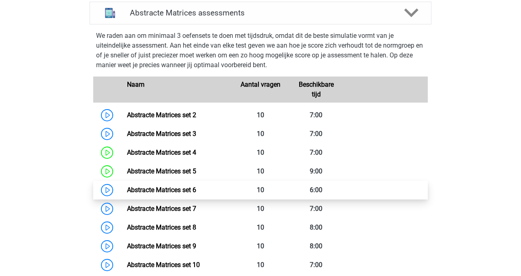
click at [182, 193] on link "Abstracte Matrices set 6" at bounding box center [161, 190] width 69 height 8
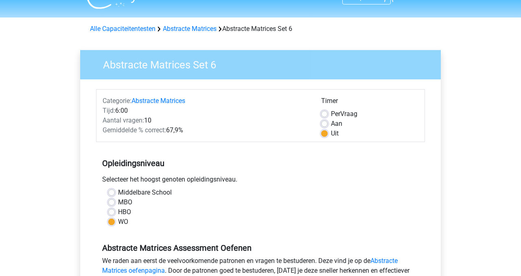
scroll to position [22, 0]
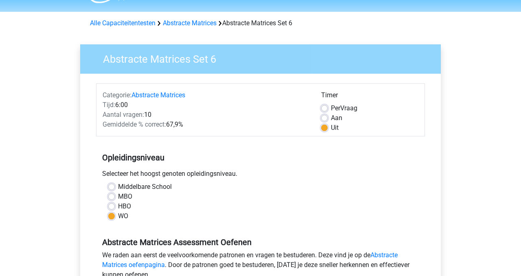
click at [325, 114] on div "Aan" at bounding box center [369, 118] width 97 height 10
click at [331, 116] on label "Aan" at bounding box center [336, 118] width 11 height 10
click at [325, 116] on input "Aan" at bounding box center [324, 117] width 7 height 8
radio input "true"
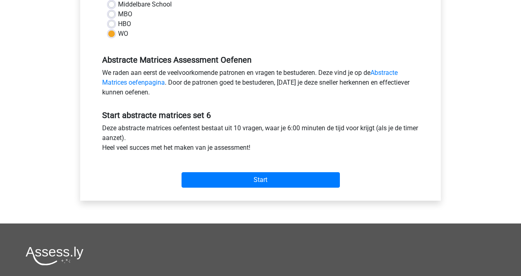
scroll to position [205, 0]
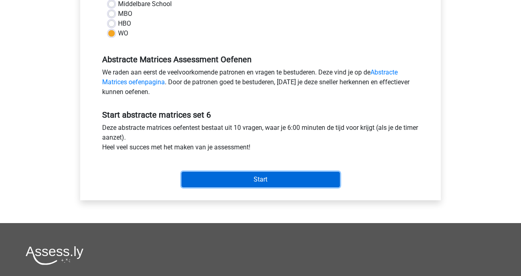
click at [300, 181] on input "Start" at bounding box center [261, 179] width 158 height 15
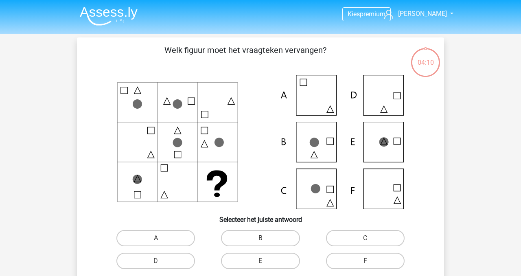
click at [382, 141] on icon at bounding box center [260, 142] width 328 height 134
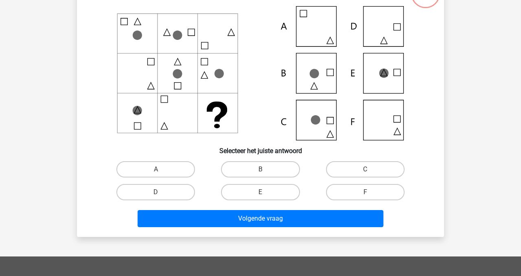
scroll to position [69, 0]
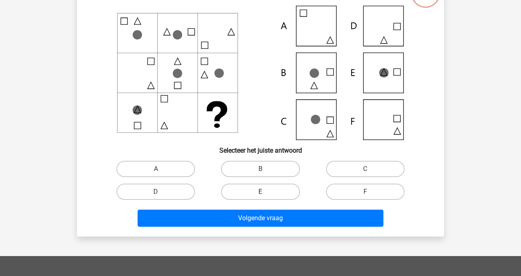
click at [287, 193] on label "E" at bounding box center [260, 192] width 79 height 16
click at [266, 193] on input "E" at bounding box center [262, 194] width 5 height 5
radio input "true"
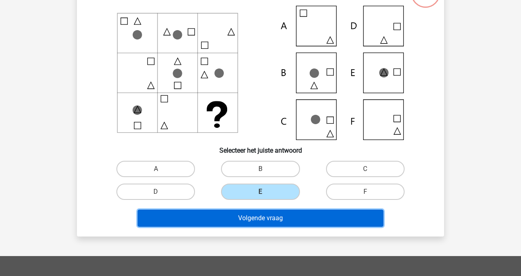
click at [281, 220] on button "Volgende vraag" at bounding box center [261, 218] width 246 height 17
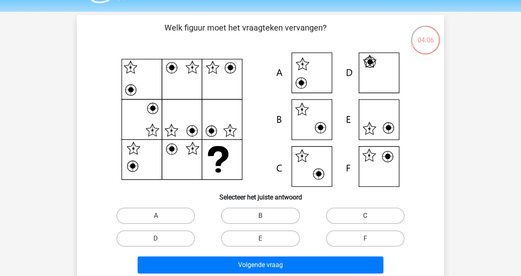
scroll to position [19, 0]
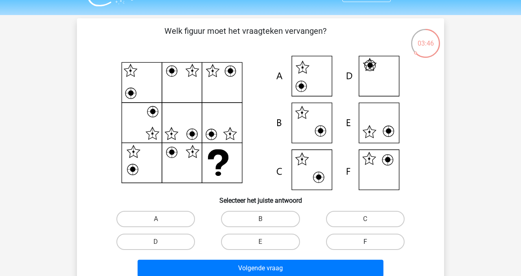
click at [342, 240] on label "F" at bounding box center [365, 242] width 79 height 16
click at [365, 242] on input "F" at bounding box center [367, 244] width 5 height 5
radio input "true"
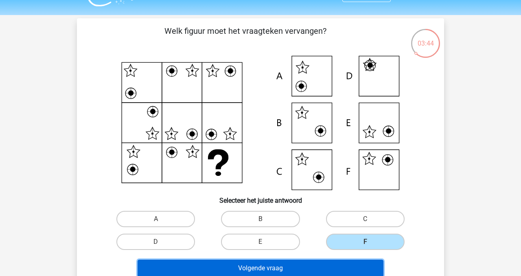
click at [324, 267] on button "Volgende vraag" at bounding box center [261, 268] width 246 height 17
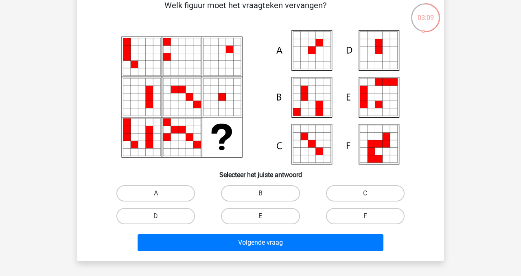
scroll to position [44, 0]
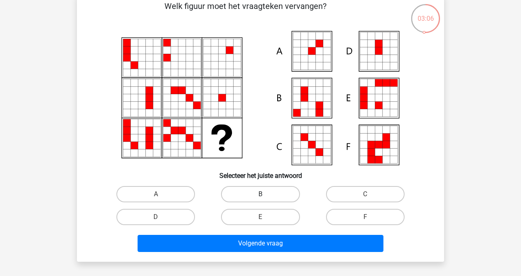
click at [239, 201] on label "B" at bounding box center [260, 194] width 79 height 16
click at [260, 199] on input "B" at bounding box center [262, 196] width 5 height 5
radio input "true"
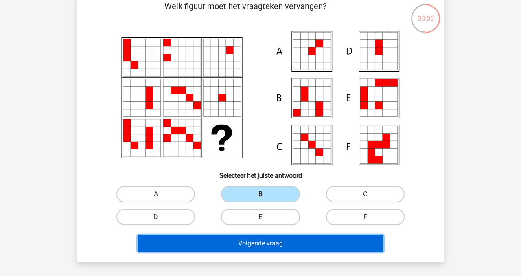
click at [243, 236] on button "Volgende vraag" at bounding box center [261, 243] width 246 height 17
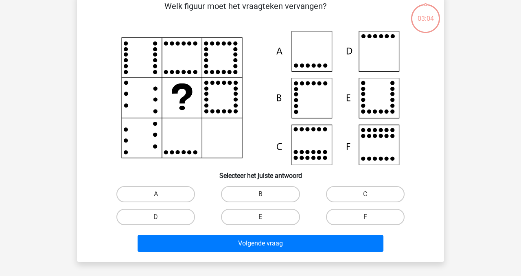
scroll to position [37, 0]
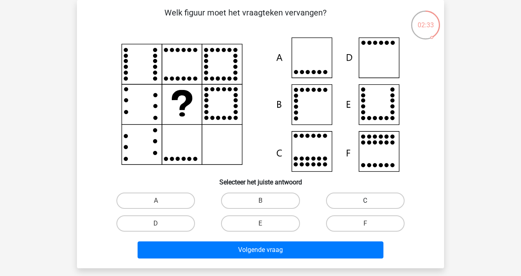
click at [354, 205] on label "C" at bounding box center [365, 201] width 79 height 16
click at [365, 205] on input "C" at bounding box center [367, 203] width 5 height 5
radio input "true"
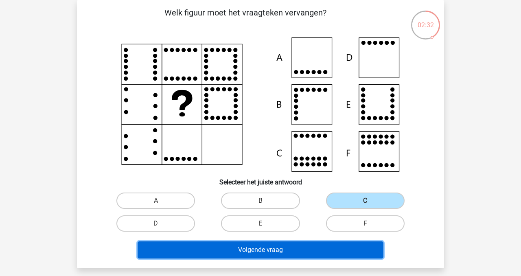
click at [342, 250] on button "Volgende vraag" at bounding box center [261, 249] width 246 height 17
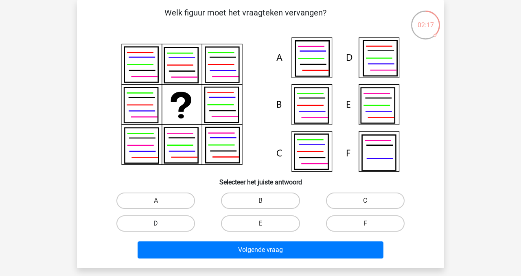
click at [192, 221] on label "D" at bounding box center [155, 223] width 79 height 16
click at [161, 223] on input "D" at bounding box center [158, 225] width 5 height 5
radio input "true"
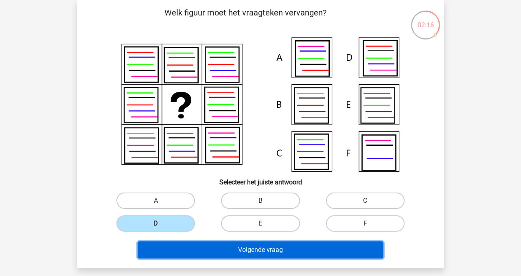
click at [210, 251] on button "Volgende vraag" at bounding box center [261, 249] width 246 height 17
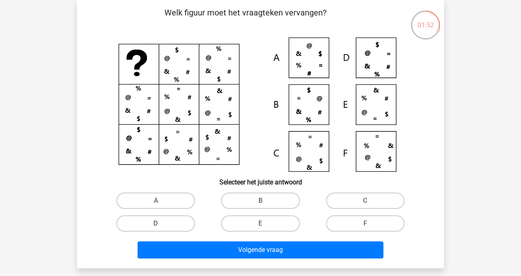
click at [142, 224] on label "D" at bounding box center [155, 223] width 79 height 16
click at [156, 224] on input "D" at bounding box center [158, 225] width 5 height 5
radio input "true"
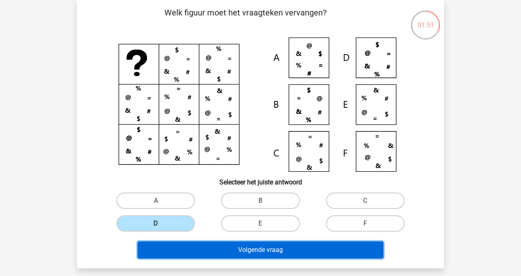
click at [171, 254] on button "Volgende vraag" at bounding box center [261, 249] width 246 height 17
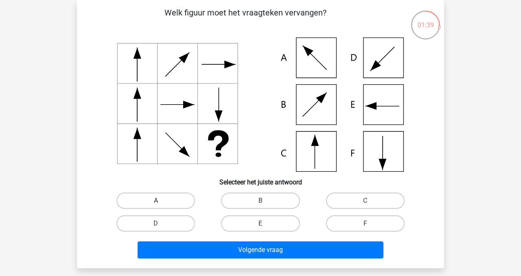
click at [165, 204] on label "A" at bounding box center [155, 201] width 79 height 16
click at [161, 204] on input "A" at bounding box center [158, 203] width 5 height 5
radio input "true"
click at [178, 220] on label "D" at bounding box center [155, 223] width 79 height 16
click at [161, 223] on input "D" at bounding box center [158, 225] width 5 height 5
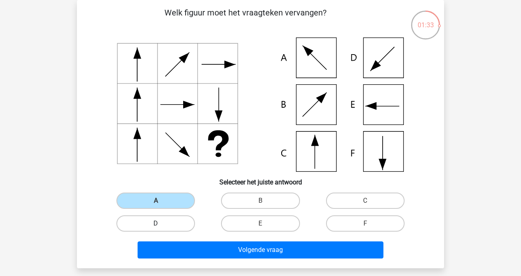
radio input "true"
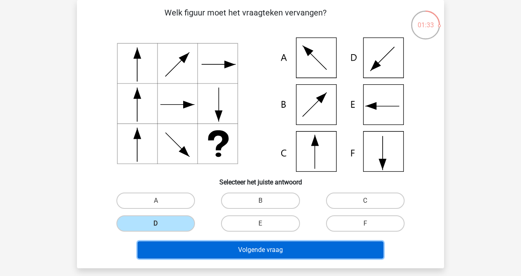
click at [184, 249] on button "Volgende vraag" at bounding box center [261, 249] width 246 height 17
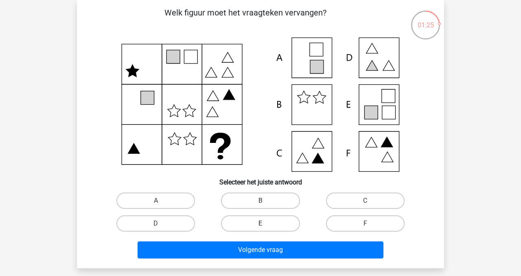
click at [282, 223] on label "E" at bounding box center [260, 223] width 79 height 16
click at [266, 223] on input "E" at bounding box center [262, 225] width 5 height 5
radio input "true"
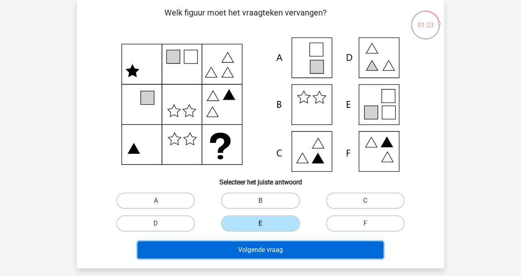
click at [287, 251] on button "Volgende vraag" at bounding box center [261, 249] width 246 height 17
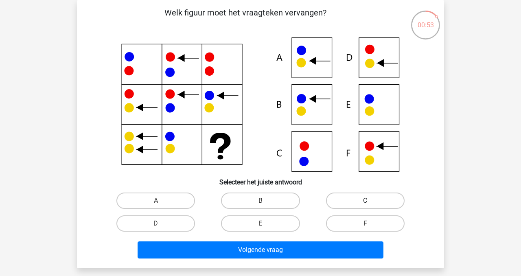
click at [337, 202] on label "C" at bounding box center [365, 201] width 79 height 16
click at [365, 202] on input "C" at bounding box center [367, 203] width 5 height 5
radio input "true"
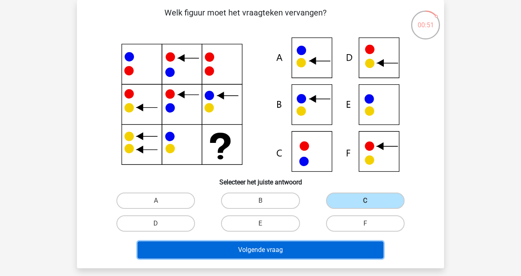
click at [327, 253] on button "Volgende vraag" at bounding box center [261, 249] width 246 height 17
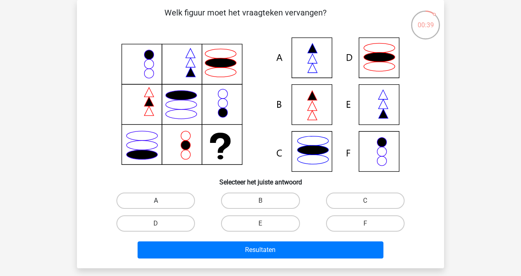
click at [175, 193] on label "A" at bounding box center [155, 201] width 79 height 16
click at [161, 201] on input "A" at bounding box center [158, 203] width 5 height 5
radio input "true"
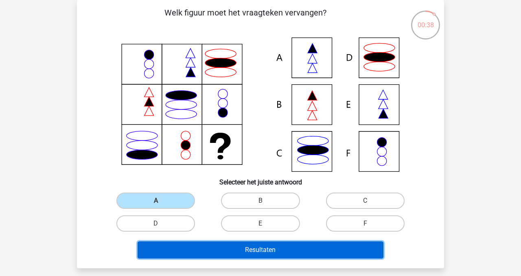
click at [188, 252] on button "Resultaten" at bounding box center [261, 249] width 246 height 17
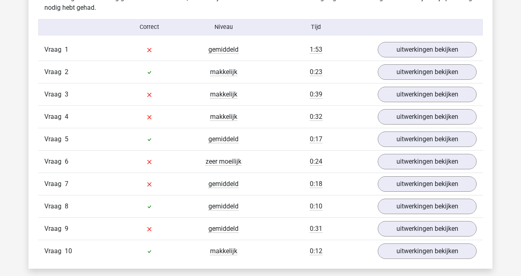
scroll to position [663, 0]
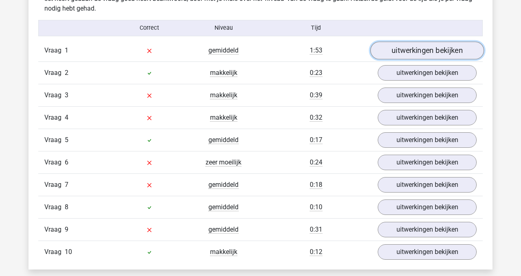
click at [408, 48] on link "uitwerkingen bekijken" at bounding box center [427, 51] width 114 height 18
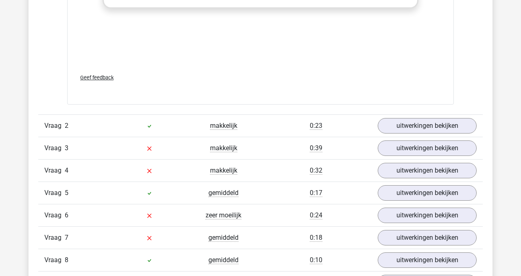
scroll to position [1163, 0]
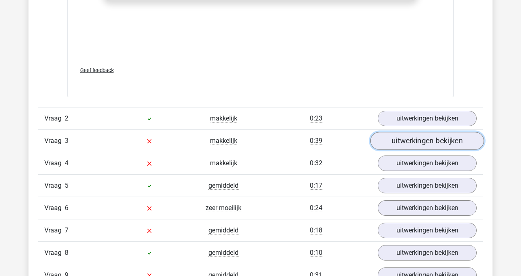
click at [415, 144] on link "uitwerkingen bekijken" at bounding box center [427, 141] width 114 height 18
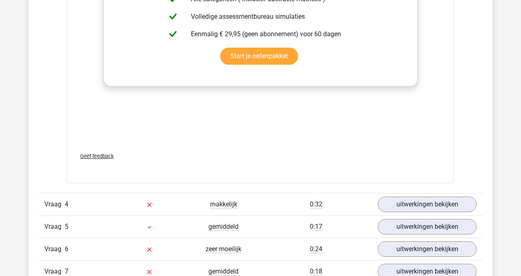
scroll to position [1703, 0]
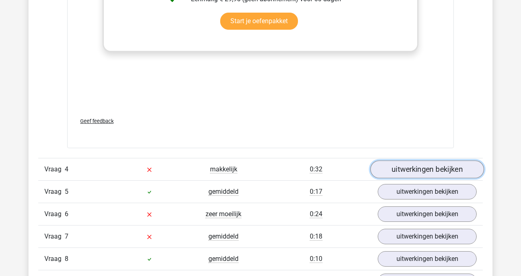
click at [399, 166] on link "uitwerkingen bekijken" at bounding box center [427, 169] width 114 height 18
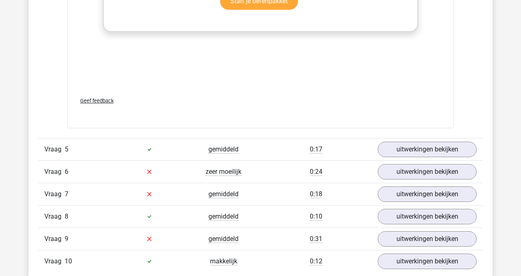
scroll to position [2326, 0]
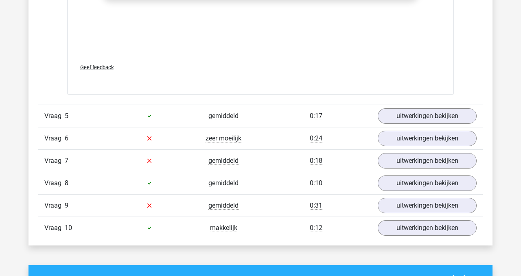
click at [184, 147] on div "Vraag 6 zeer moeilijk 0:24 uitwerkingen bekijken" at bounding box center [260, 138] width 444 height 22
click at [427, 141] on link "uitwerkingen bekijken" at bounding box center [427, 138] width 114 height 18
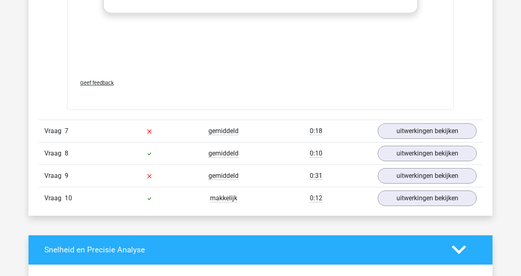
scroll to position [2964, 0]
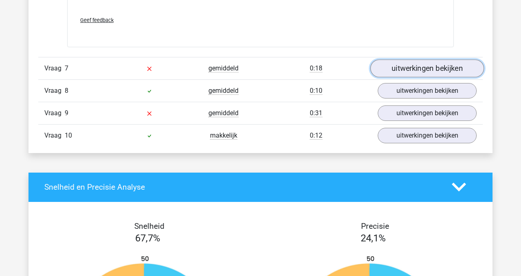
click at [405, 69] on link "uitwerkingen bekijken" at bounding box center [427, 68] width 114 height 18
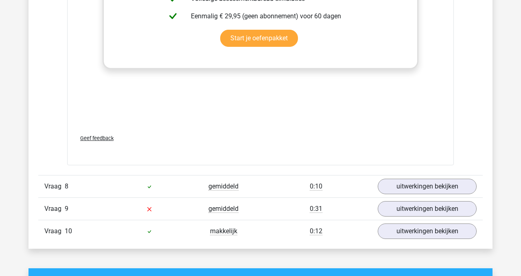
scroll to position [3434, 0]
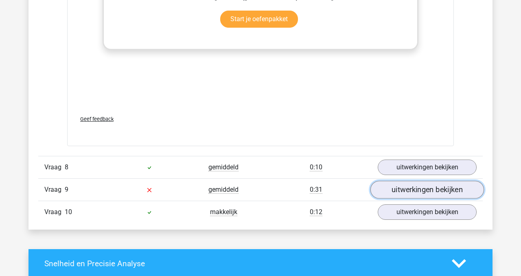
click at [398, 189] on link "uitwerkingen bekijken" at bounding box center [427, 190] width 114 height 18
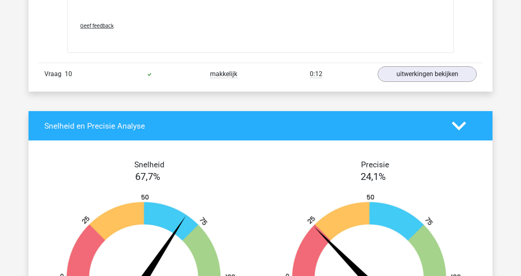
scroll to position [4125, 0]
